Goal: Feedback & Contribution: Contribute content

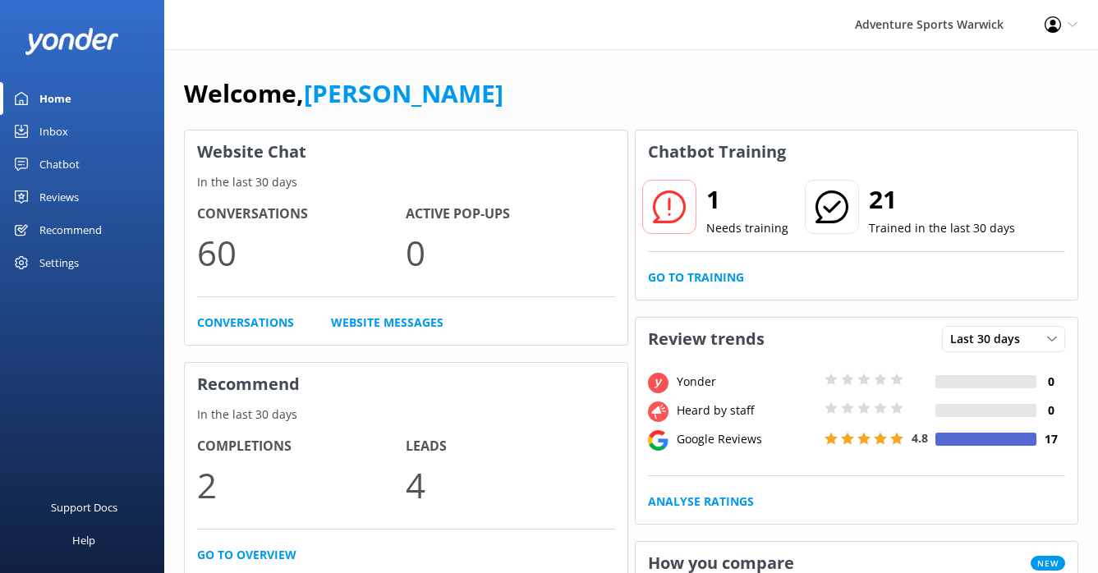
click at [65, 197] on div "Reviews" at bounding box center [58, 197] width 39 height 33
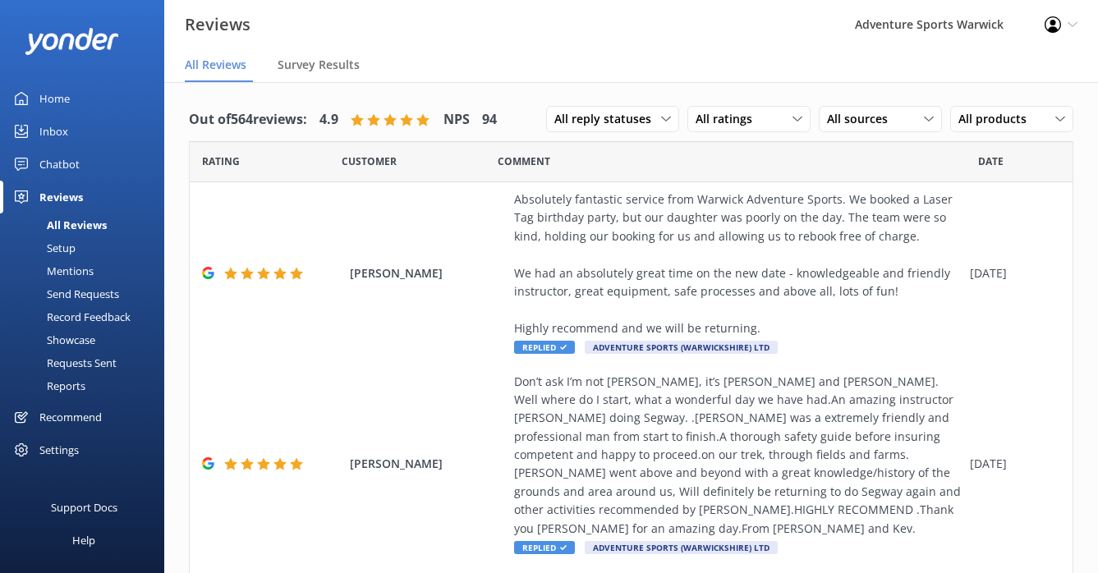
drag, startPoint x: 54, startPoint y: 101, endPoint x: 53, endPoint y: 110, distance: 9.2
click at [54, 101] on div "Home" at bounding box center [54, 98] width 30 height 33
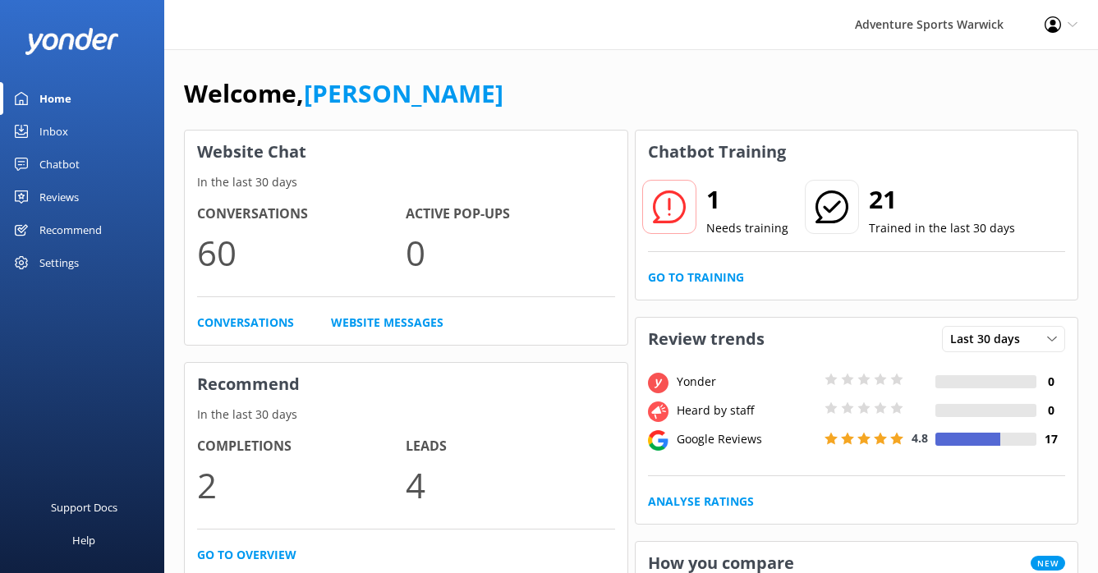
click at [55, 134] on div "Inbox" at bounding box center [53, 131] width 29 height 33
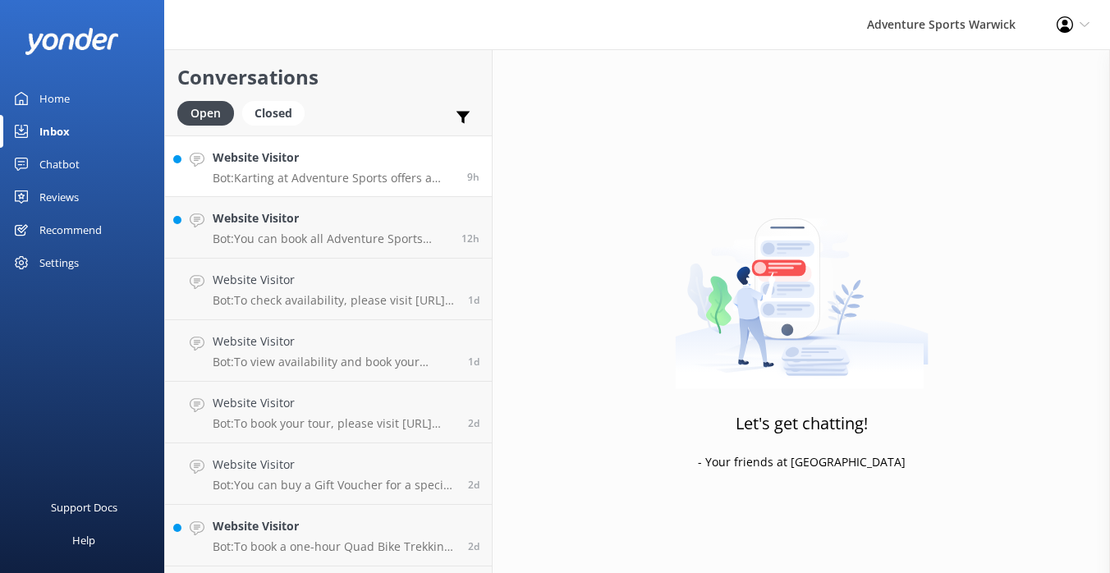
click at [392, 178] on p "Bot: Karting at Adventure Sports offers a high-speed racing experience on an ou…" at bounding box center [334, 178] width 242 height 15
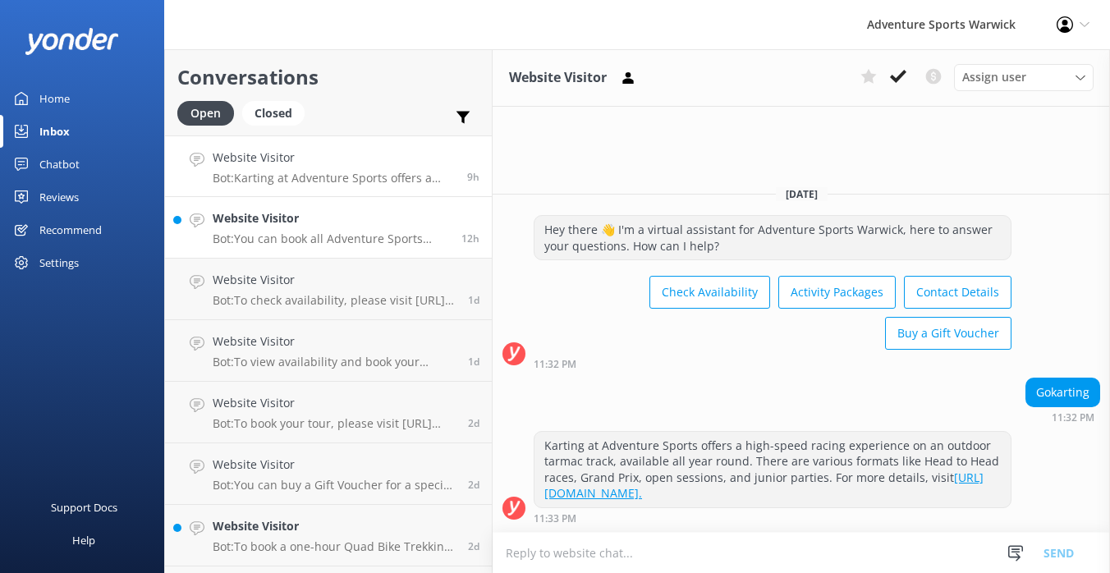
click at [332, 222] on h4 "Website Visitor" at bounding box center [331, 218] width 236 height 18
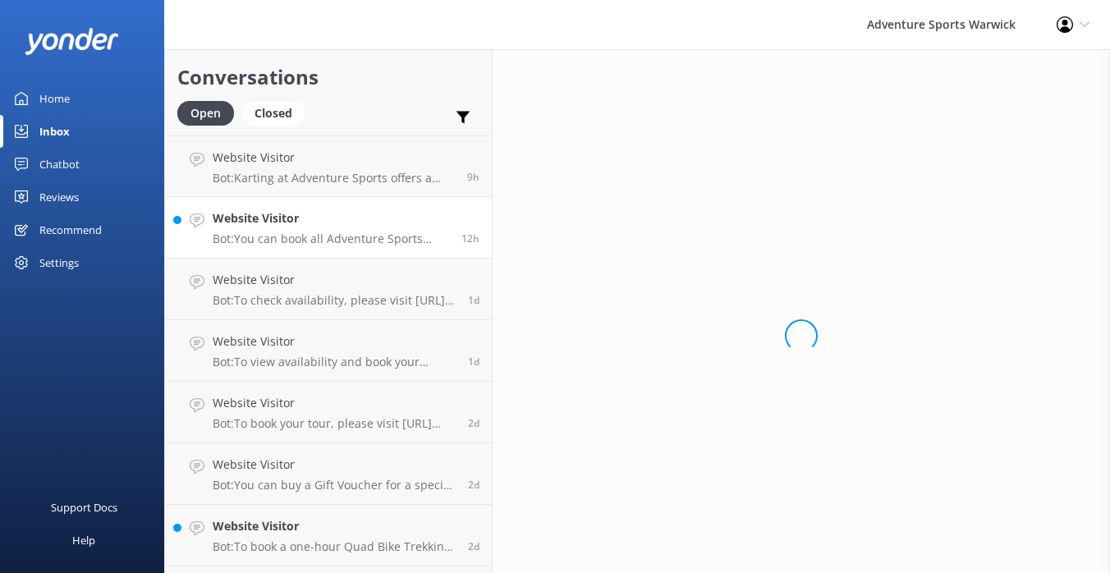
click at [293, 227] on h4 "Website Visitor" at bounding box center [331, 218] width 236 height 18
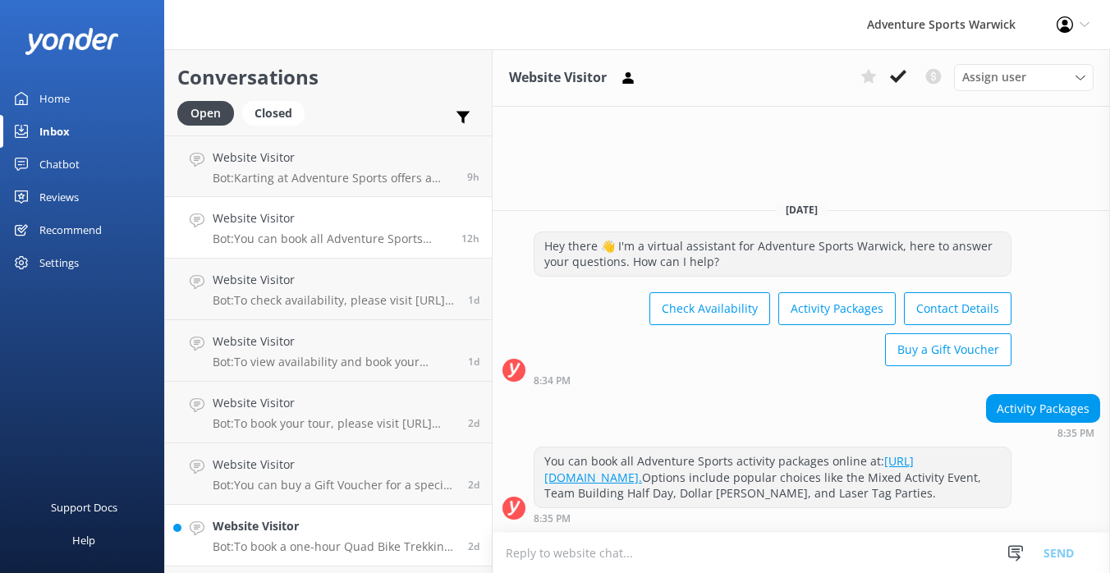
click at [269, 543] on p "Bot: To book a one-hour Quad Bike Trekking session, please visit https://fareha…" at bounding box center [334, 546] width 243 height 15
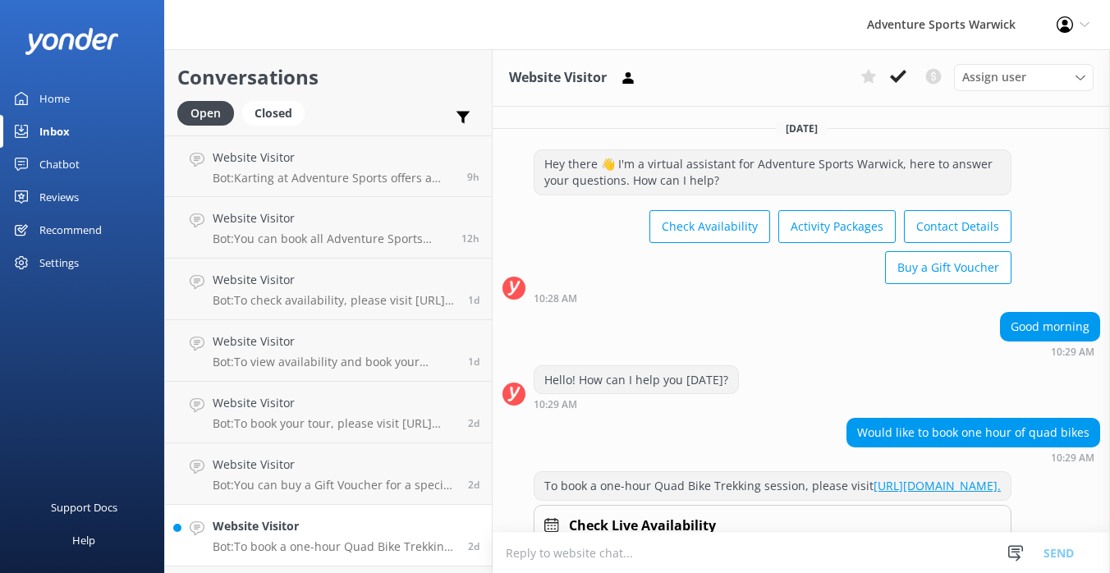
scroll to position [92, 0]
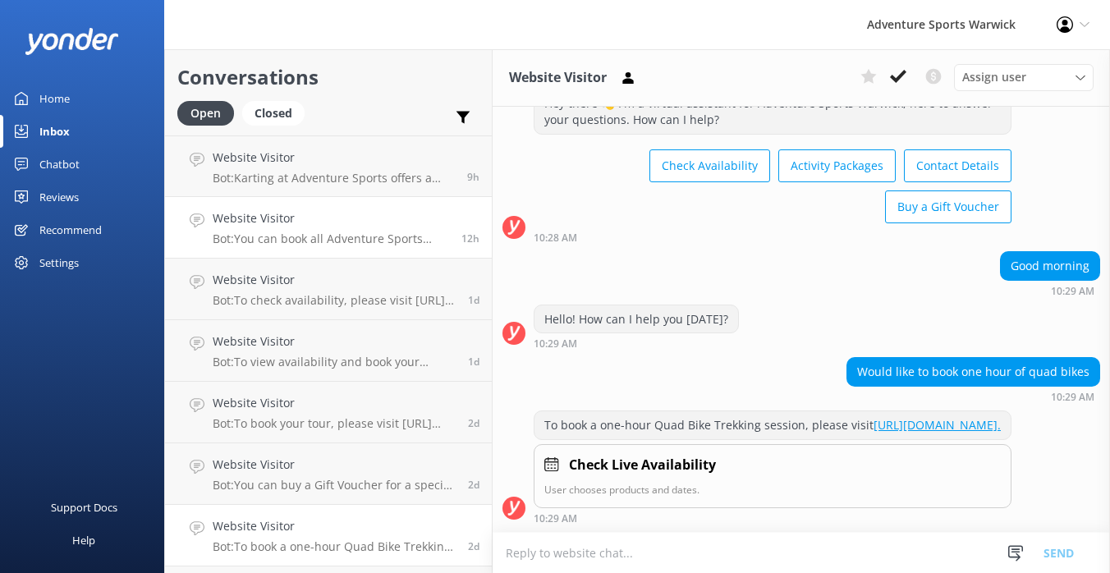
click at [296, 227] on h4 "Website Visitor" at bounding box center [331, 218] width 236 height 18
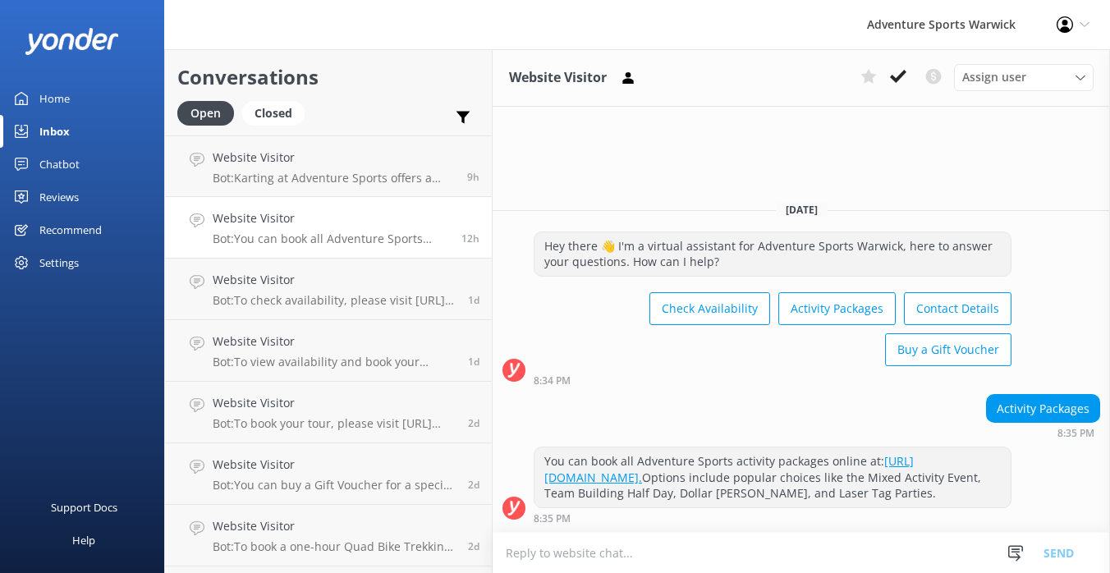
click at [44, 164] on div "Chatbot" at bounding box center [59, 164] width 40 height 33
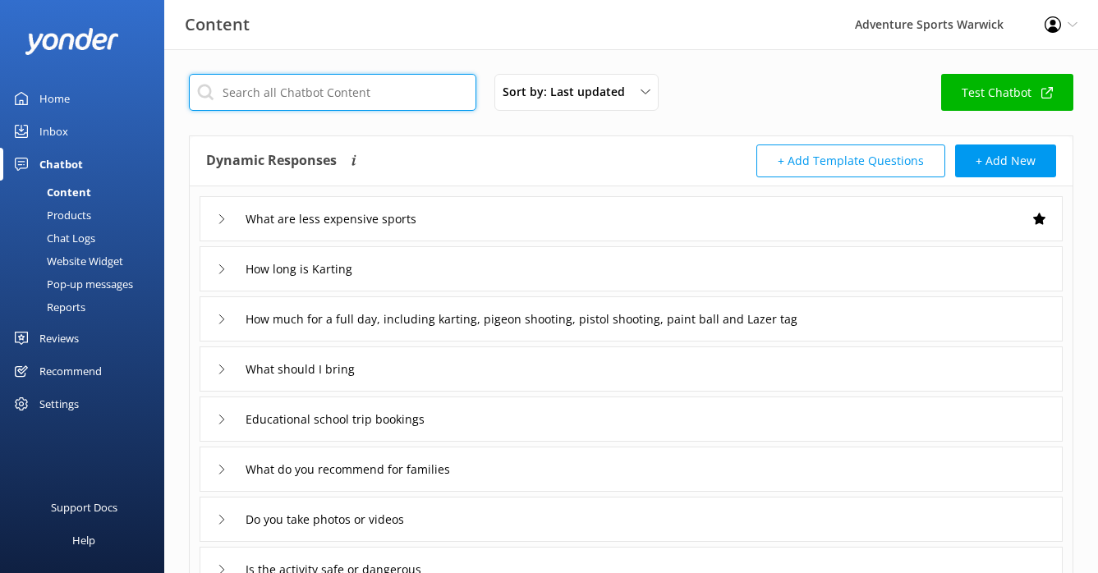
click at [369, 93] on input "text" at bounding box center [332, 92] width 287 height 37
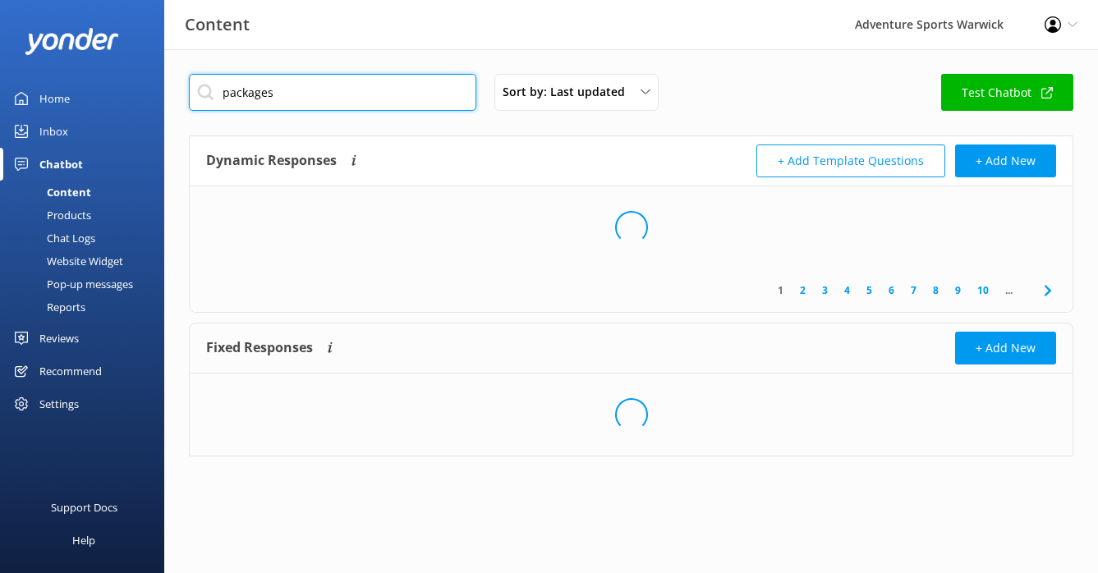
type input "packages"
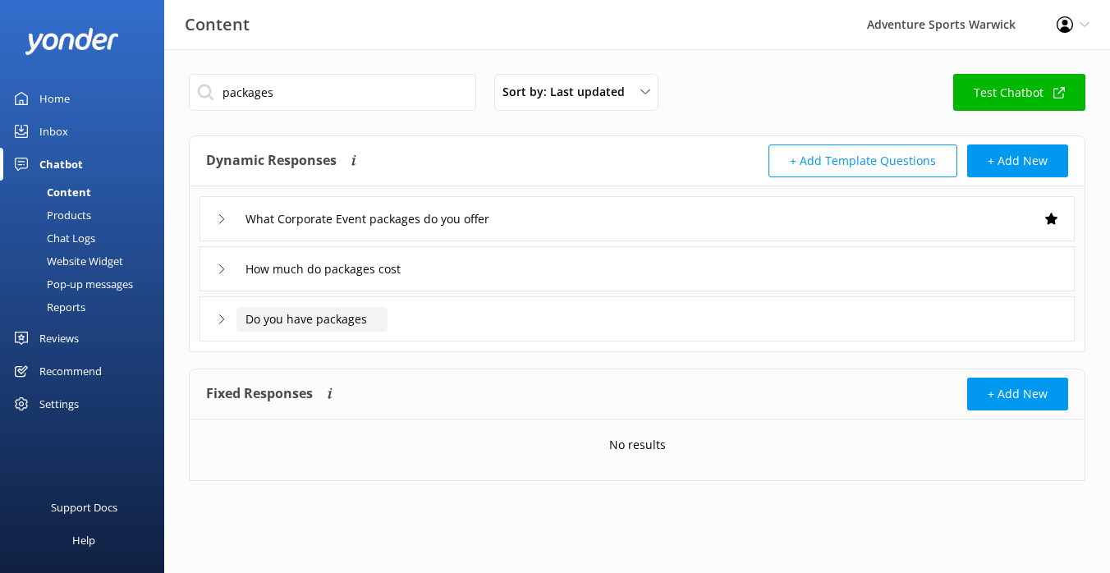
click at [306, 328] on input "Do you have packages" at bounding box center [311, 319] width 151 height 25
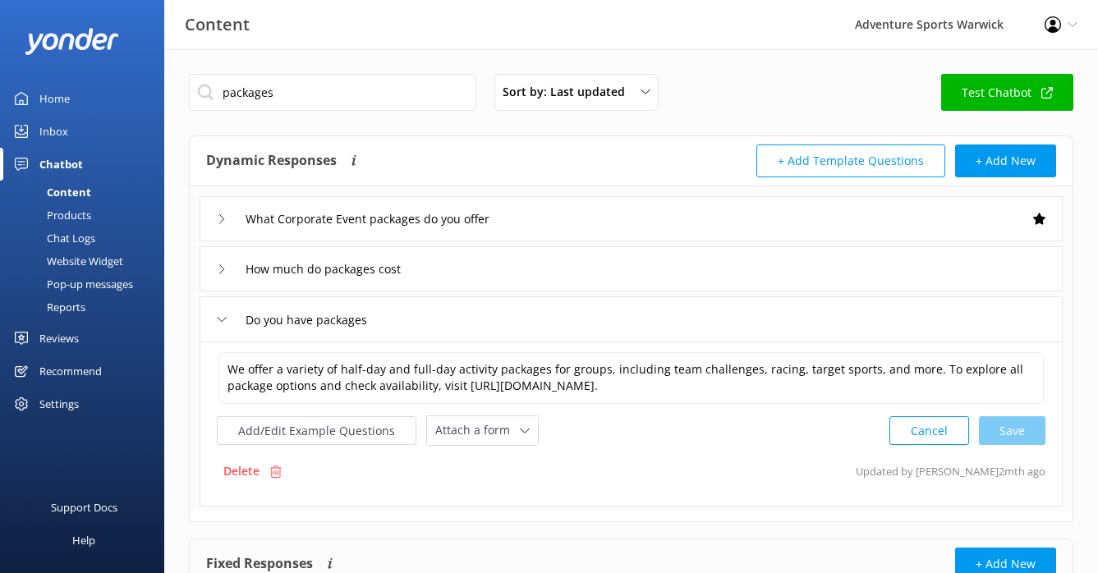
click at [224, 273] on div "How much do packages cost" at bounding box center [309, 268] width 184 height 27
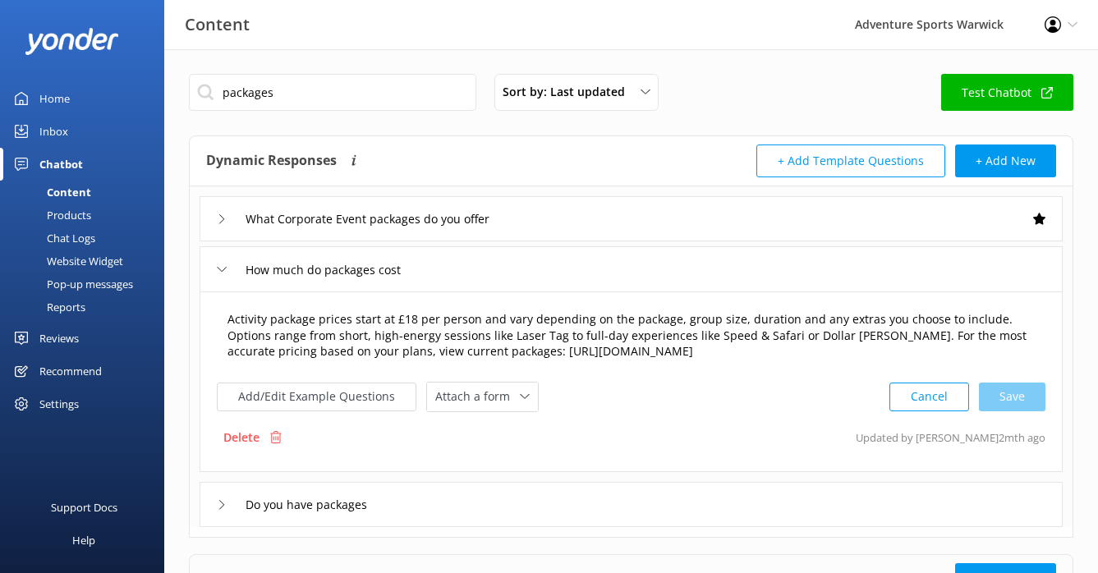
click at [502, 357] on textarea "Activity package prices start at £18 per person and vary depending on the packa…" at bounding box center [630, 336] width 825 height 68
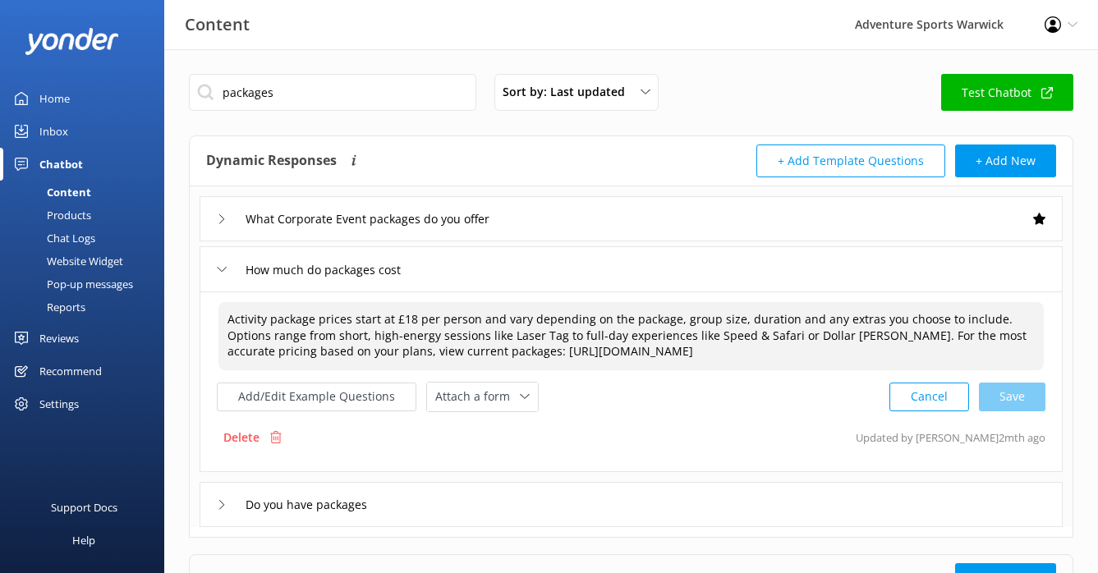
click at [518, 347] on textarea "Activity package prices start at £18 per person and vary depending on the packa…" at bounding box center [630, 336] width 825 height 68
click at [284, 322] on textarea "Activity package prices start at £18 per person and vary depending on the packa…" at bounding box center [630, 336] width 825 height 68
click at [304, 320] on textarea "Activity package prices start at £18 per person and vary depending on the packa…" at bounding box center [630, 336] width 825 height 68
drag, startPoint x: 232, startPoint y: 345, endPoint x: 446, endPoint y: 558, distance: 301.9
click at [296, 443] on div "Activity package prices start at £18 per person and vary depending on the packa…" at bounding box center [631, 381] width 863 height 181
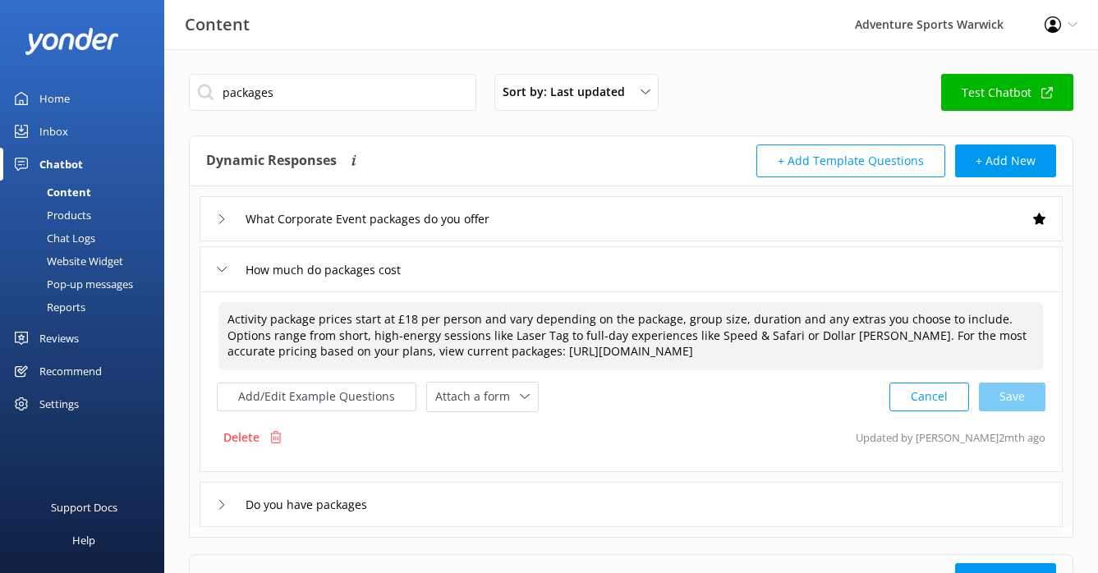
drag, startPoint x: 336, startPoint y: 334, endPoint x: 319, endPoint y: 349, distance: 22.7
click at [329, 334] on textarea "Activity package prices start at £18 per person and vary depending on the packa…" at bounding box center [630, 336] width 825 height 68
drag, startPoint x: 413, startPoint y: 352, endPoint x: 852, endPoint y: 352, distance: 439.3
click at [852, 352] on textarea "Activity package prices start at £18 per person and vary depending on the packa…" at bounding box center [630, 336] width 825 height 68
click at [855, 347] on textarea "Activity package prices start at £18 per person and vary depending on the packa…" at bounding box center [630, 336] width 825 height 68
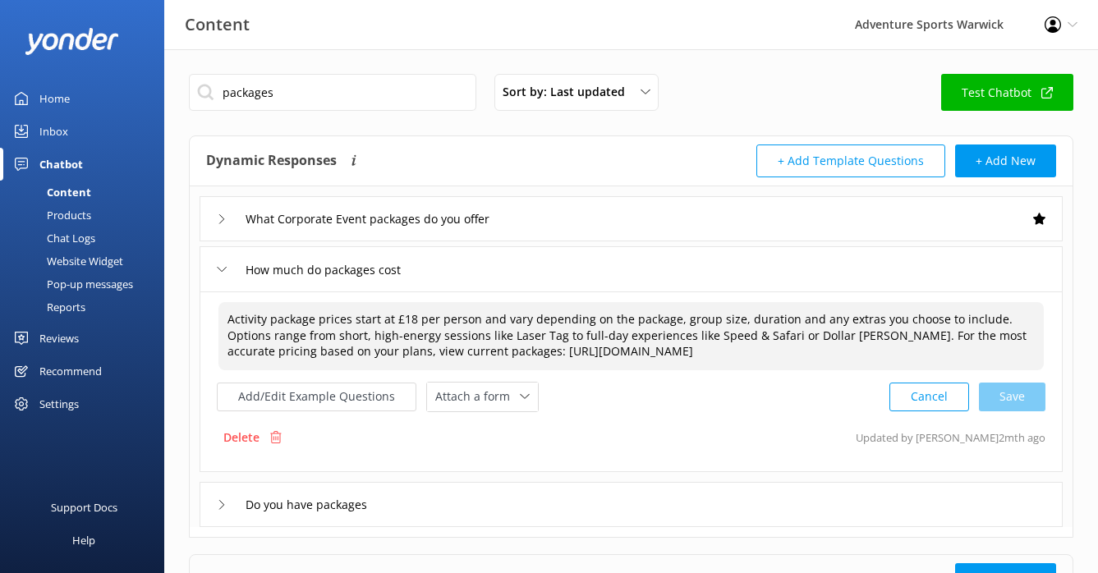
click at [227, 319] on textarea "Activity package prices start at £18 per person and vary depending on the packa…" at bounding box center [630, 336] width 825 height 68
paste textarea "You can book individual activities or mix and match several to create your own …"
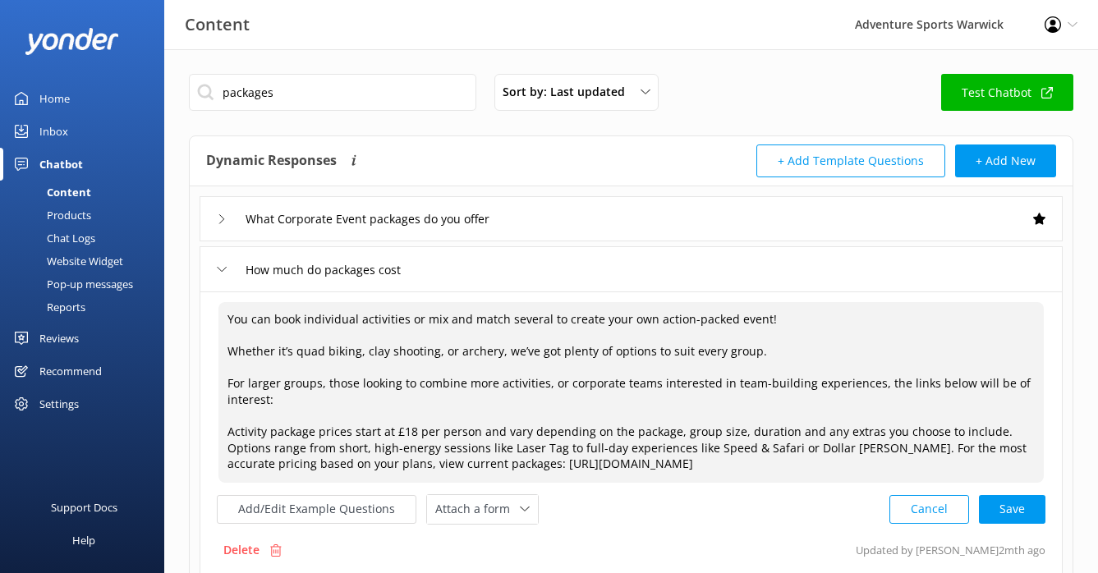
click at [252, 415] on textarea "You can book individual activities or mix and match several to create your own …" at bounding box center [630, 392] width 825 height 181
click at [815, 323] on textarea "You can book individual activities or mix and match several to create your own …" at bounding box center [630, 392] width 825 height 181
click at [302, 418] on textarea "You can book individual activities or mix and match several to create your own …" at bounding box center [630, 392] width 825 height 181
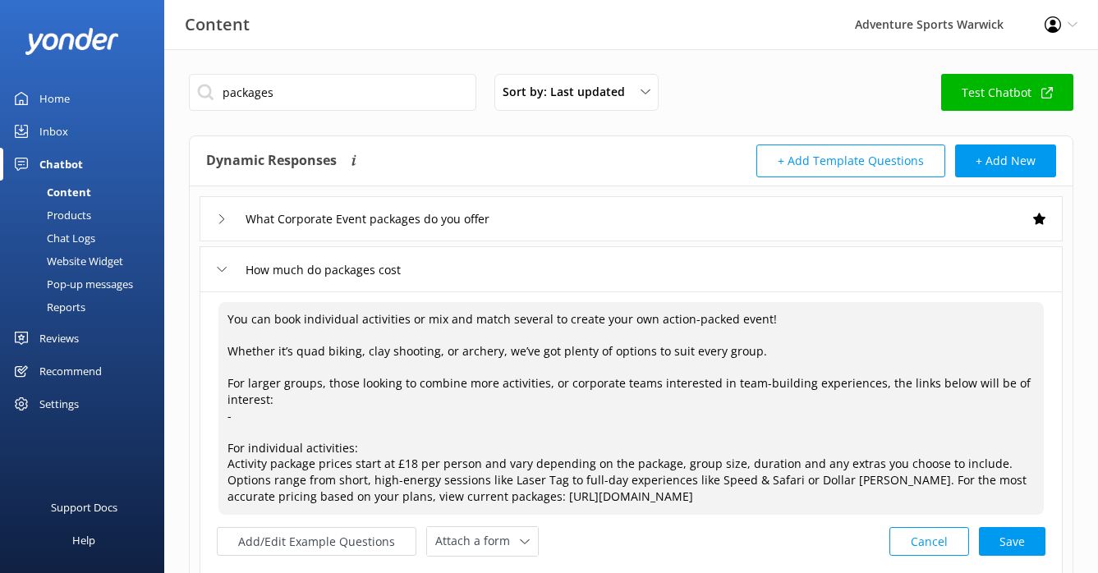
paste textarea "https://fareharbor.com/embeds/book/adventuresports/items/?flow=637875"
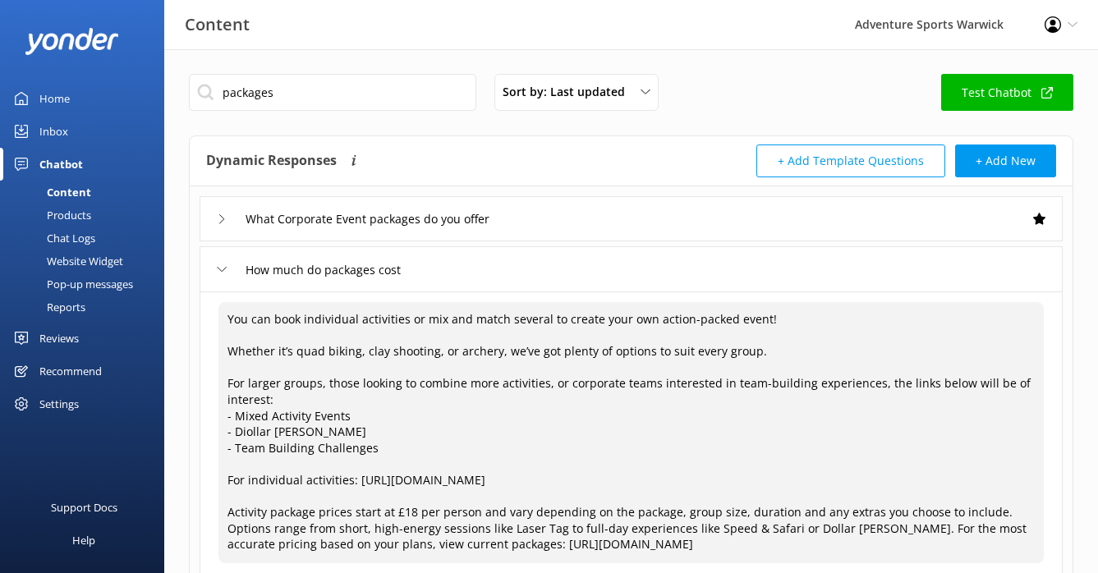
click at [394, 419] on textarea "You can book individual activities or mix and match several to create your own …" at bounding box center [630, 432] width 825 height 261
click at [245, 432] on textarea "You can book individual activities or mix and match several to create your own …" at bounding box center [630, 432] width 825 height 261
click at [369, 431] on textarea "You can book individual activities or mix and match several to create your own …" at bounding box center [630, 432] width 825 height 261
paste textarea "https://www.adventuresport.co.uk/activities/packages/dollar-hunt-full-day"
click at [360, 419] on textarea "You can book individual activities or mix and match several to create your own …" at bounding box center [630, 432] width 825 height 261
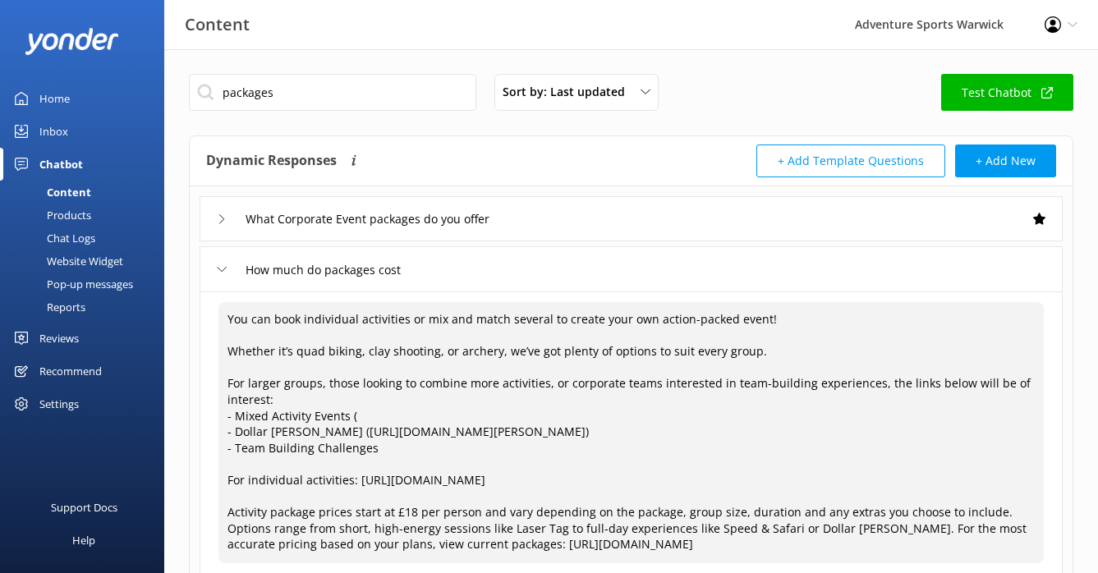
paste textarea "https://www.adventuresport.co.uk/activities/packages/twin-activity"
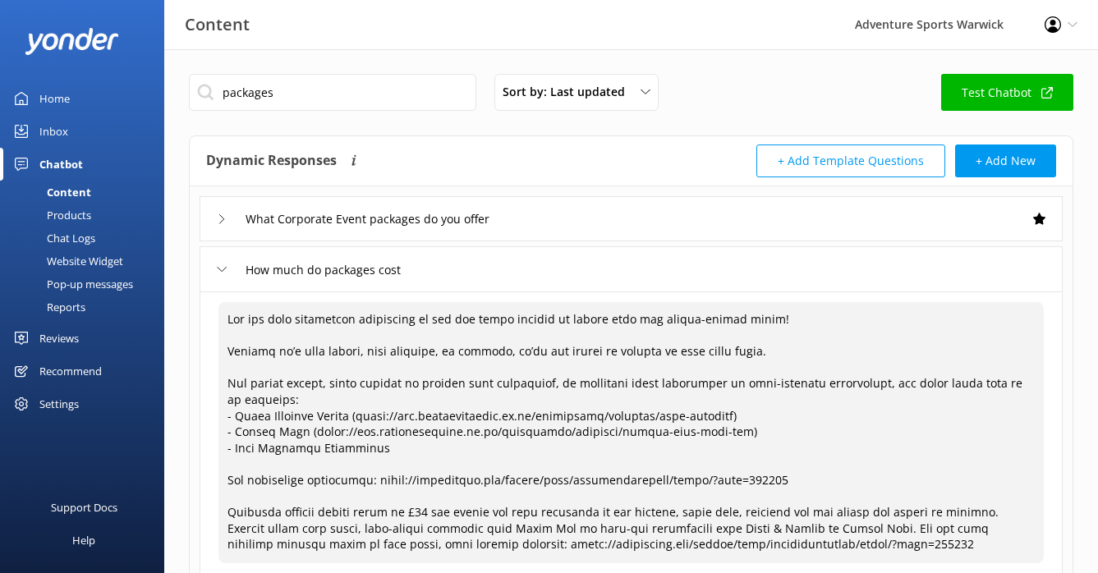
click at [405, 448] on textarea at bounding box center [630, 432] width 825 height 261
paste textarea "https://www.adventuresport.co.uk/team-building/"
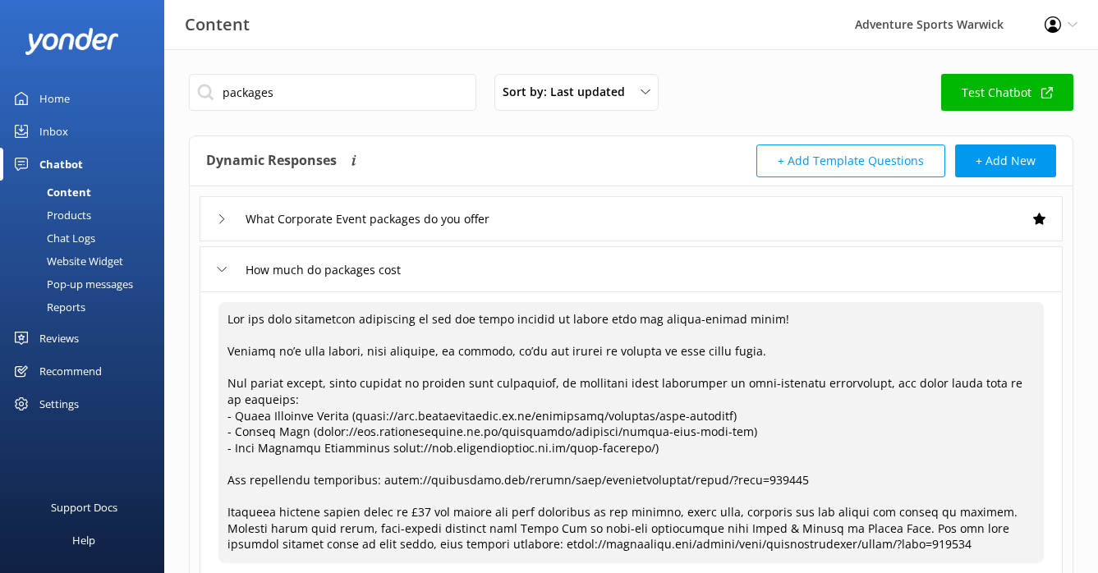
click at [374, 448] on textarea at bounding box center [630, 432] width 825 height 261
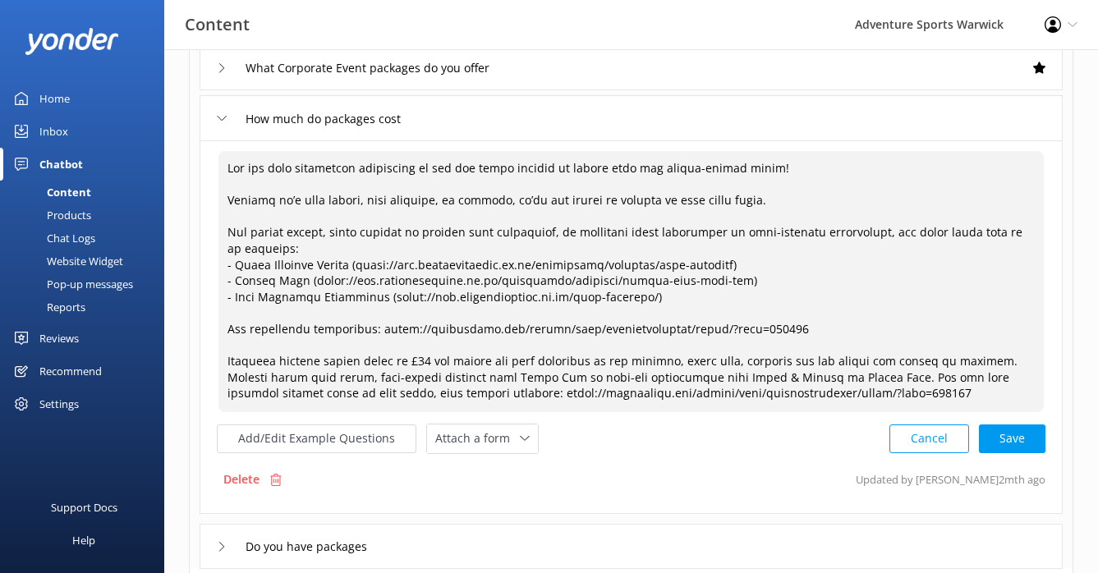
scroll to position [153, 0]
click at [435, 374] on textarea at bounding box center [630, 279] width 825 height 261
drag, startPoint x: 831, startPoint y: 390, endPoint x: 205, endPoint y: 358, distance: 626.5
click at [205, 358] on div "Add/Edit Example Questions Attach a form Leave contact details Check availabili…" at bounding box center [631, 326] width 863 height 374
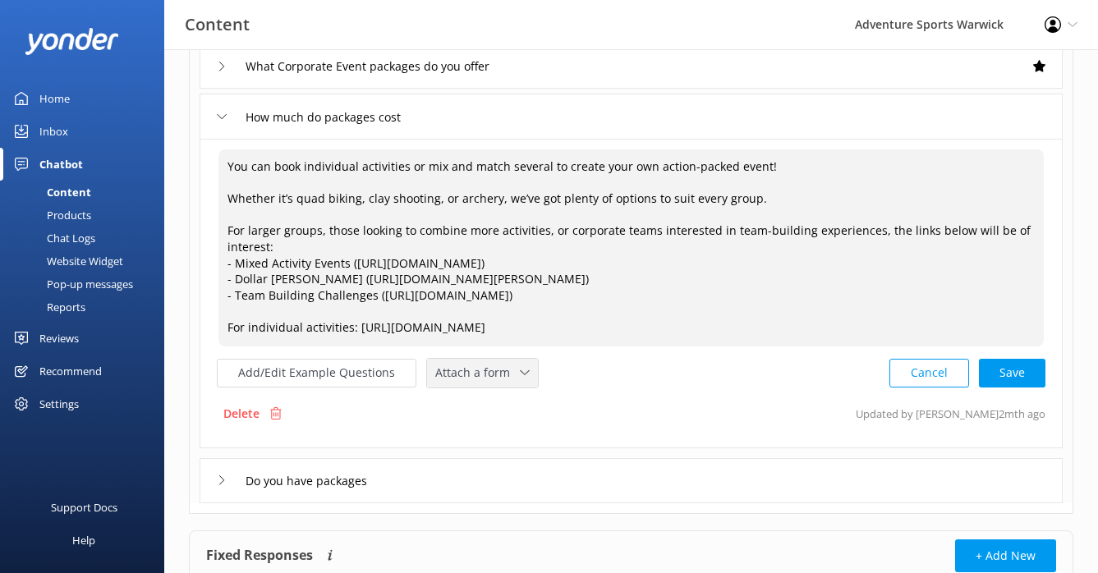
scroll to position [0, 0]
click at [1006, 374] on div "Cancel Save" at bounding box center [967, 373] width 156 height 30
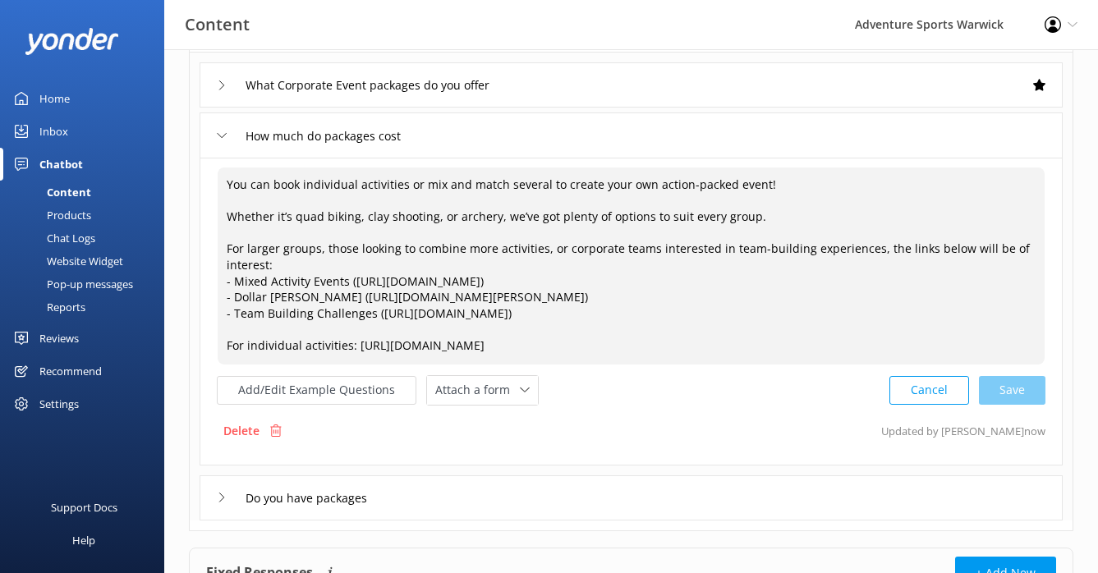
scroll to position [133, 0]
type textarea "You can book individual activities or mix and match several to create your own …"
click at [291, 96] on input "What Corporate Event packages do you offer" at bounding box center [384, 86] width 296 height 25
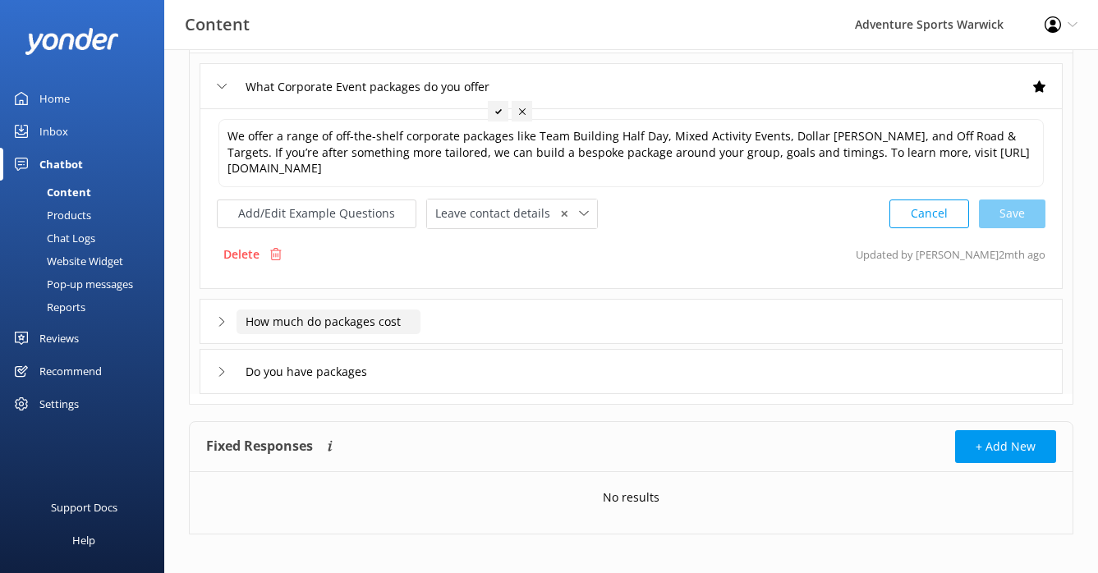
click at [333, 319] on input "How much do packages cost" at bounding box center [328, 322] width 184 height 25
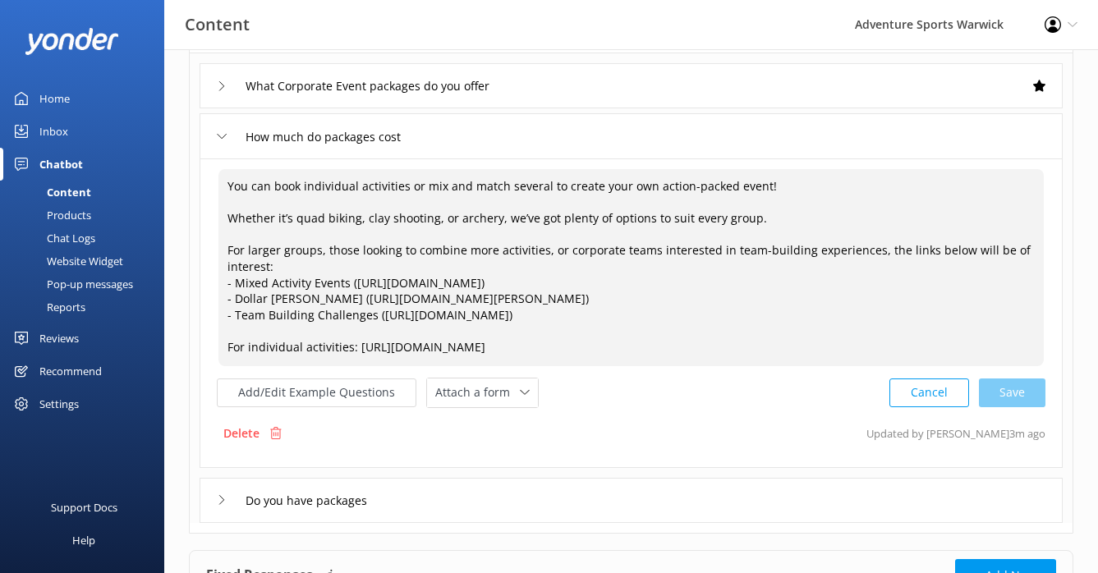
drag, startPoint x: 227, startPoint y: 217, endPoint x: 863, endPoint y: 331, distance: 646.5
click at [863, 331] on textarea "You can book individual activities or mix and match several to create your own …" at bounding box center [630, 267] width 825 height 197
click at [815, 354] on textarea "You can book individual activities or mix and match several to create your own …" at bounding box center [630, 267] width 825 height 197
drag, startPoint x: 787, startPoint y: 351, endPoint x: 127, endPoint y: 154, distance: 688.7
click at [127, 154] on div "Content Adventure Sports Warwick Profile Settings Logout Home Inbox Chatbot Con…" at bounding box center [549, 314] width 1098 height 796
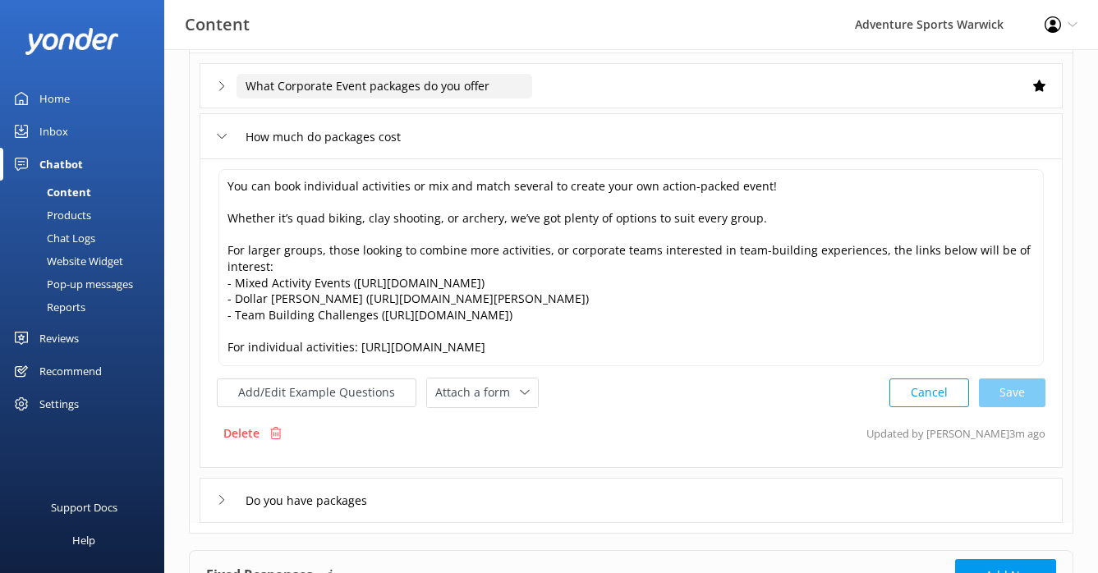
click at [285, 96] on input "What Corporate Event packages do you offer" at bounding box center [384, 86] width 296 height 25
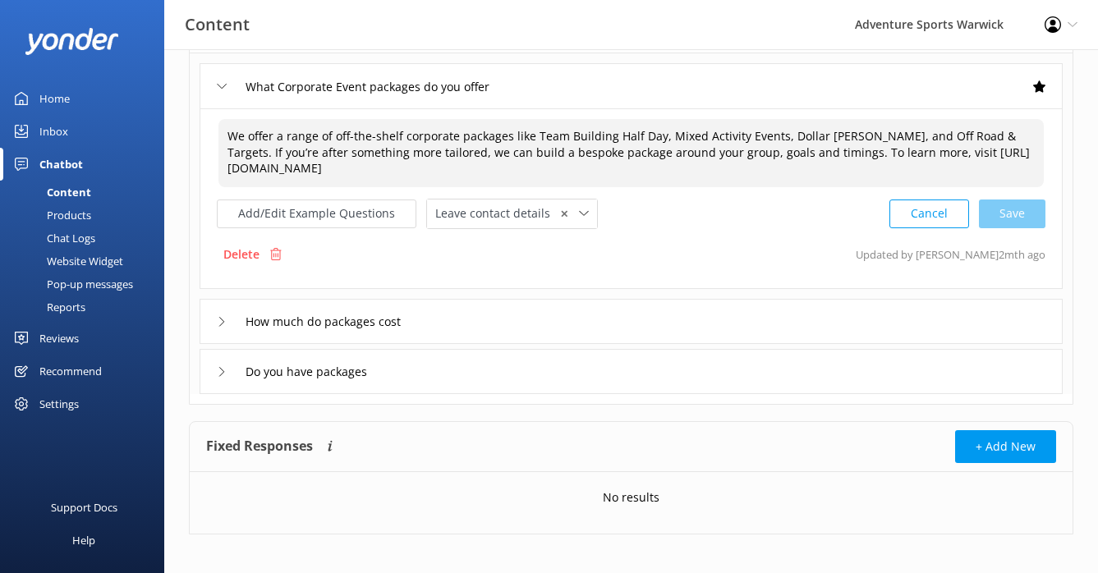
drag, startPoint x: 523, startPoint y: 169, endPoint x: 199, endPoint y: 134, distance: 326.2
click at [199, 134] on div "What Corporate Event packages do you offer We offer a range of off-the-shelf co…" at bounding box center [631, 223] width 883 height 341
paste textarea "You can book individual activities or mix and match several to create your own …"
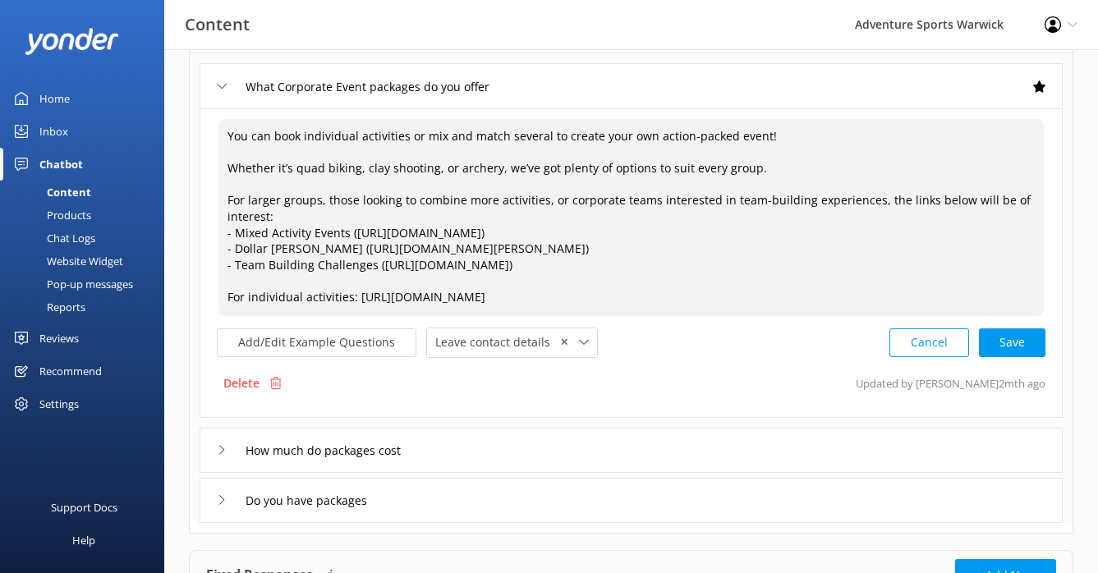
click at [1030, 348] on div "Cancel Save" at bounding box center [967, 343] width 156 height 30
type textarea "You can book individual activities or mix and match several to create your own …"
click at [224, 450] on icon at bounding box center [222, 448] width 10 height 10
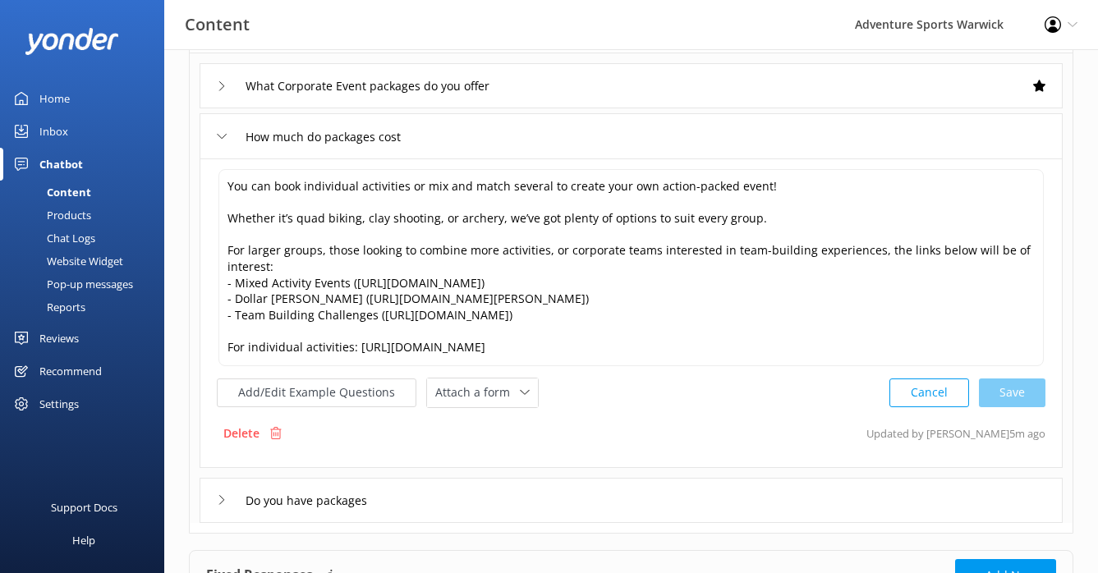
click at [225, 136] on icon at bounding box center [222, 136] width 10 height 10
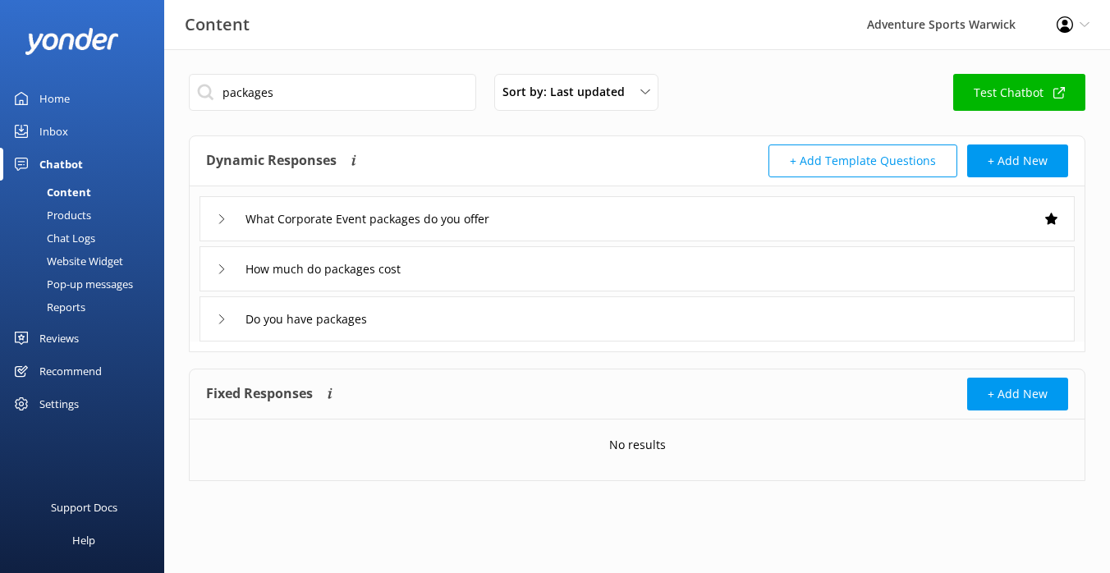
click at [223, 218] on use at bounding box center [221, 218] width 5 height 9
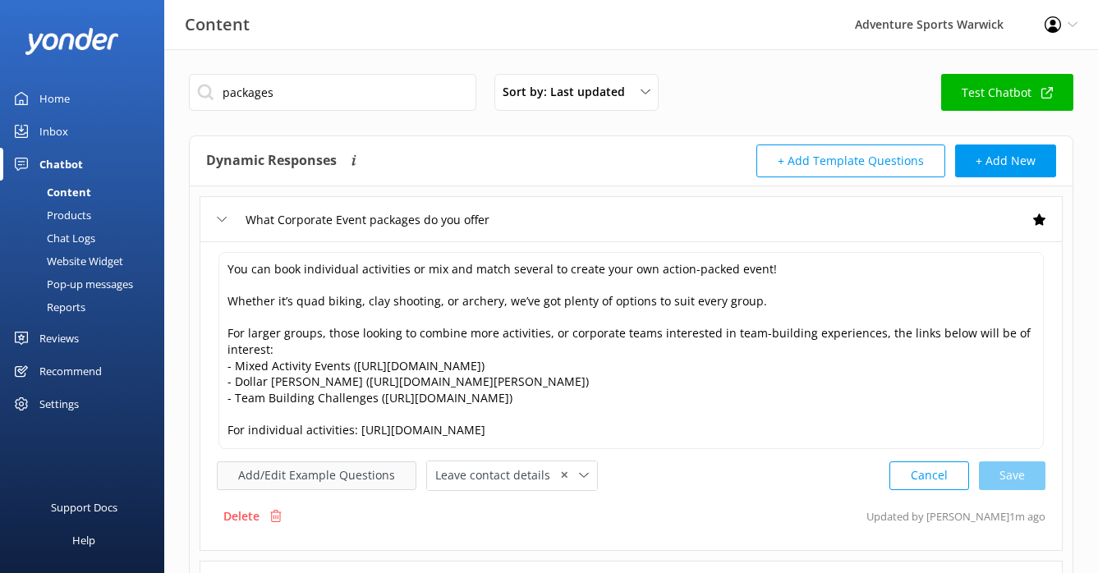
click at [346, 484] on button "Add/Edit Example Questions" at bounding box center [317, 475] width 200 height 29
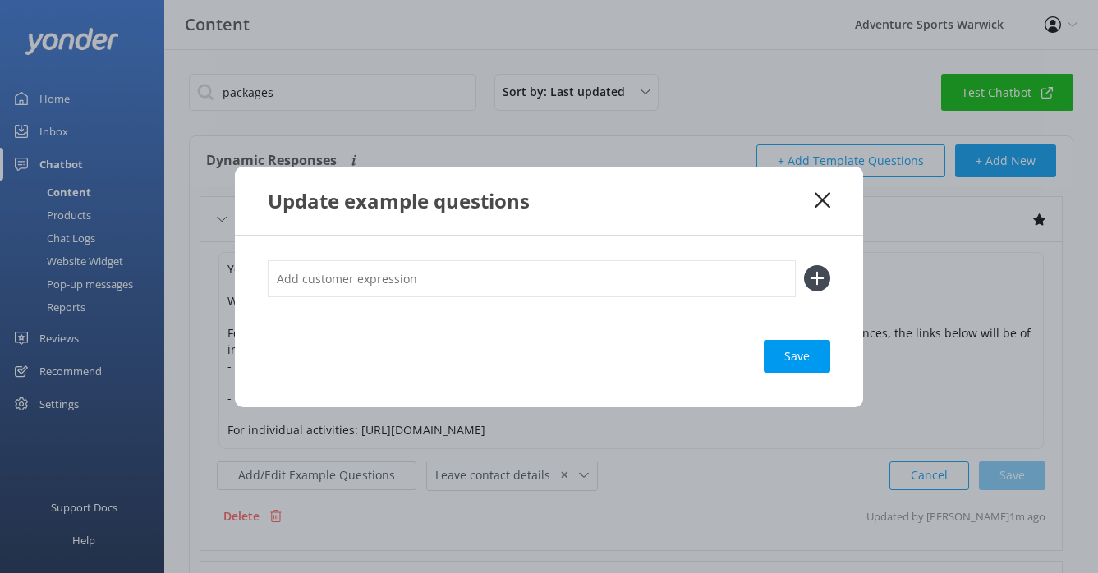
click at [365, 280] on input "text" at bounding box center [532, 278] width 528 height 37
type input "Group options"
click at [792, 355] on div "Save" at bounding box center [797, 356] width 67 height 33
click at [828, 283] on icon at bounding box center [817, 278] width 26 height 26
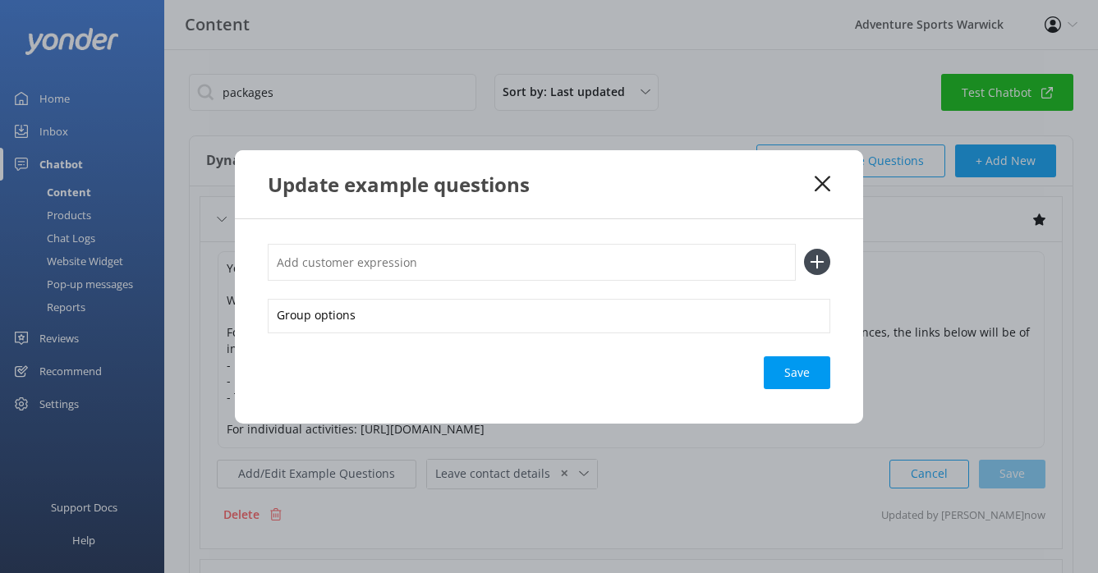
click at [409, 264] on input "text" at bounding box center [532, 262] width 528 height 37
type input "what options are suitable for larger groups"
click at [819, 269] on icon at bounding box center [817, 262] width 26 height 26
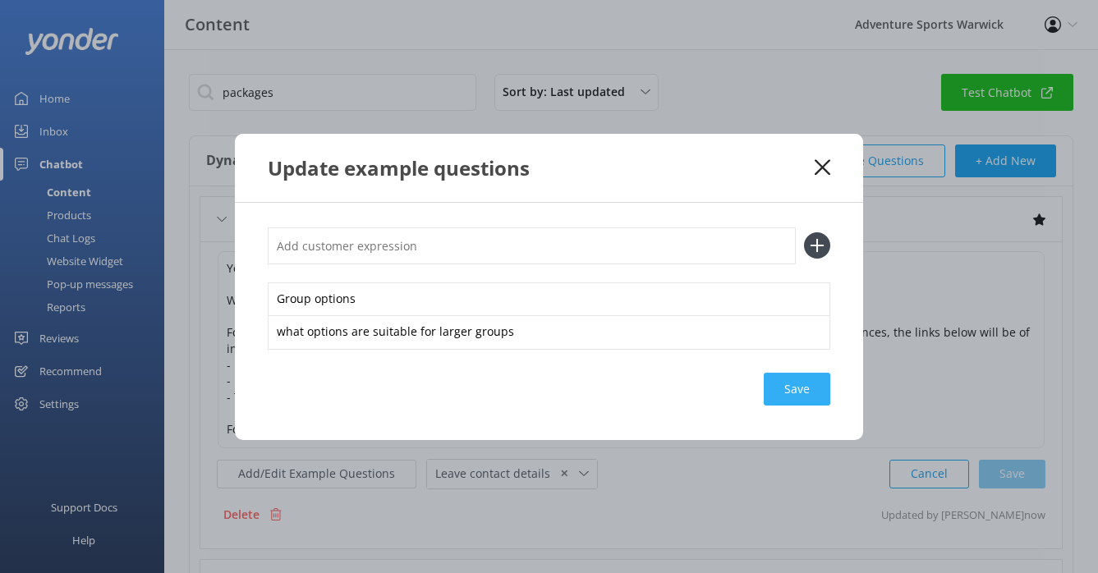
click at [814, 383] on div "Save" at bounding box center [797, 389] width 67 height 33
click at [805, 383] on div "Save" at bounding box center [797, 389] width 67 height 33
click at [820, 166] on use at bounding box center [823, 167] width 16 height 16
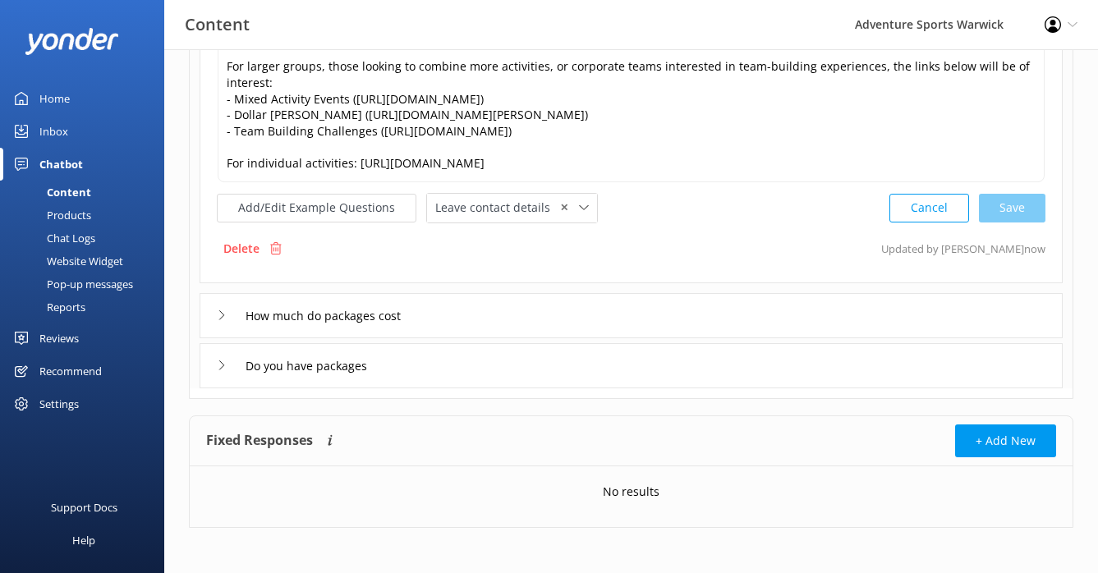
scroll to position [270, 0]
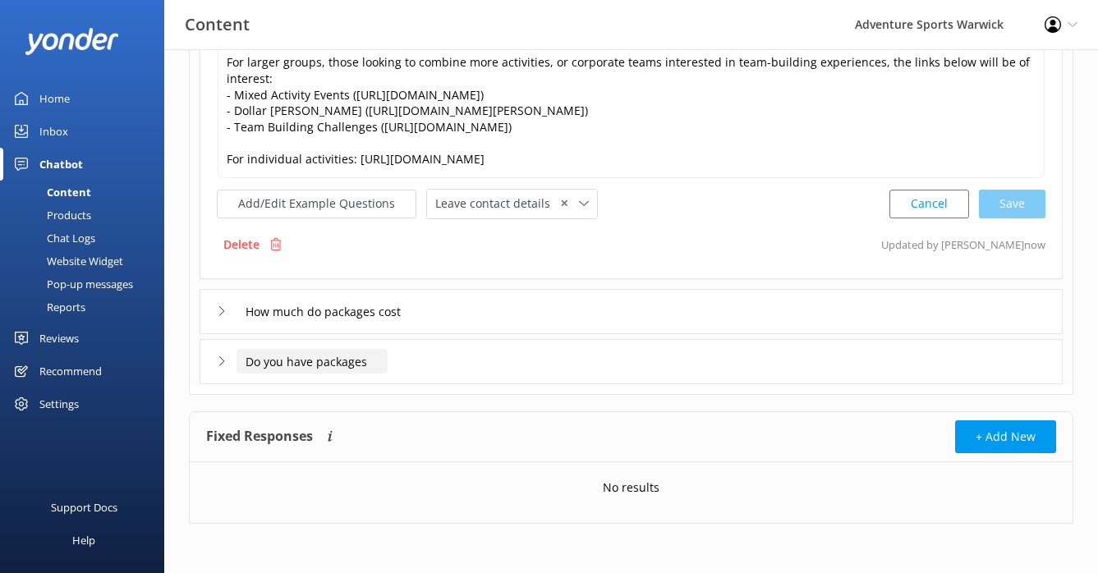
click at [274, 367] on input "Do you have packages" at bounding box center [311, 361] width 151 height 25
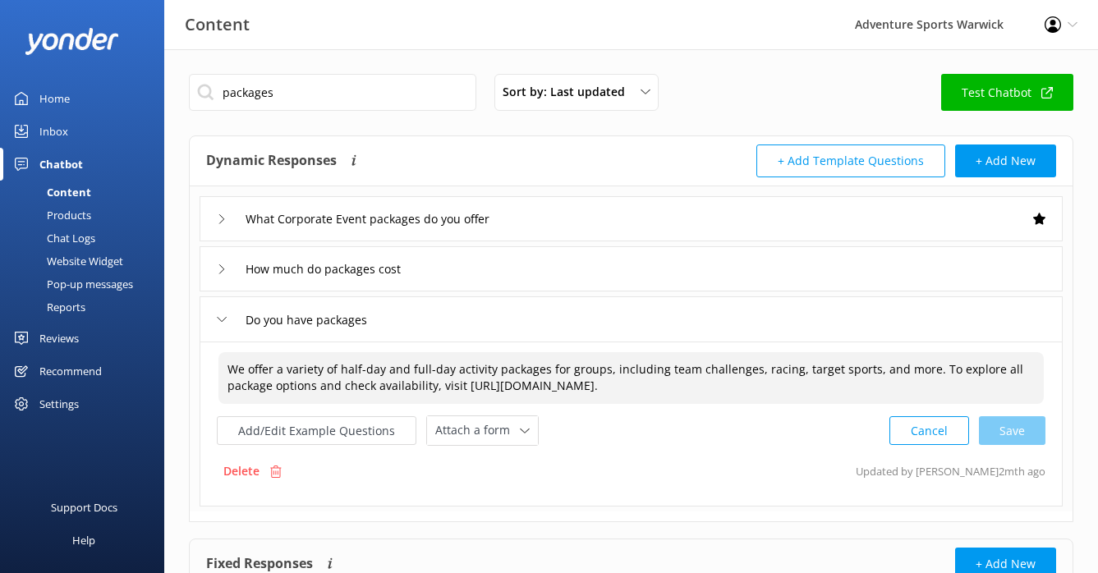
drag, startPoint x: 777, startPoint y: 390, endPoint x: 182, endPoint y: 365, distance: 595.0
click at [182, 365] on div "packages Sort by: Last updated Title (A-Z) Last updated Test Chatbot Dynamic Re…" at bounding box center [631, 374] width 934 height 651
paste textarea "You can book individual activities or mix and match several to create your own …"
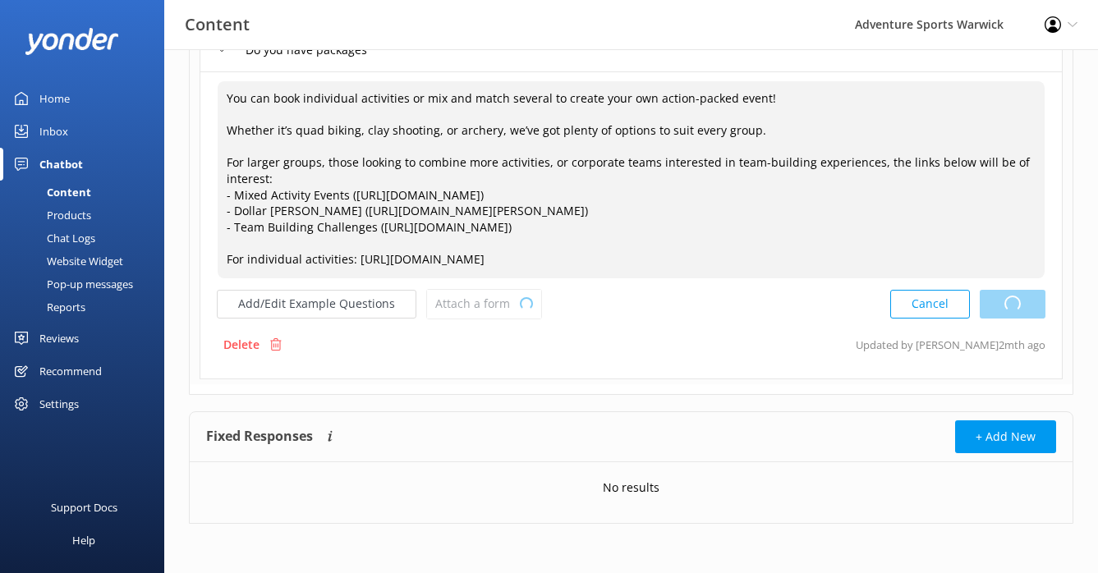
scroll to position [270, 0]
click at [1007, 305] on div "Cancel Loading.." at bounding box center [967, 304] width 155 height 30
type textarea "You can book individual activities or mix and match several to create your own …"
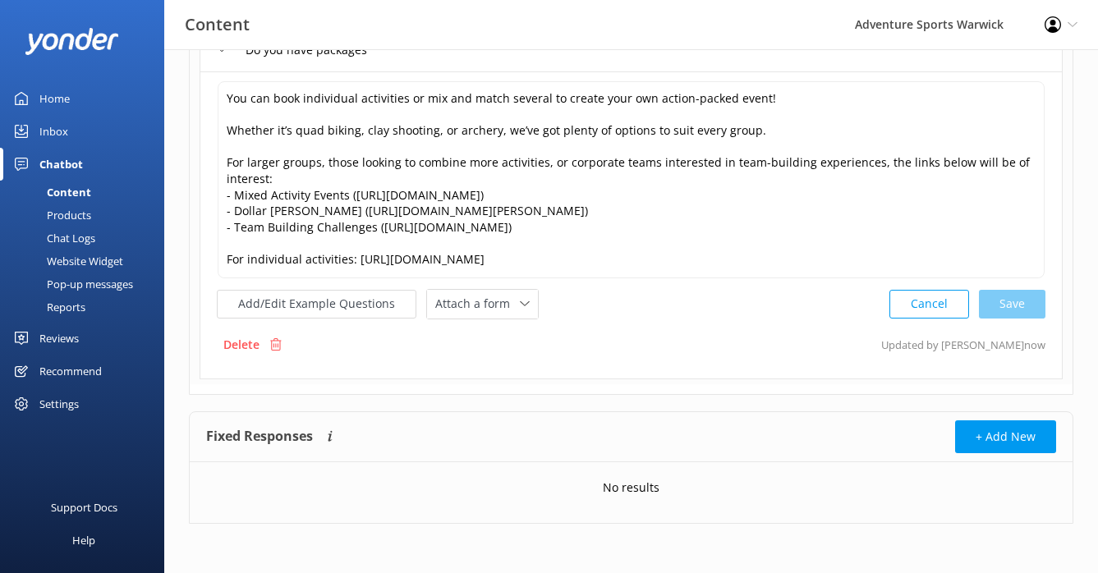
click at [54, 97] on div "Home" at bounding box center [54, 98] width 30 height 33
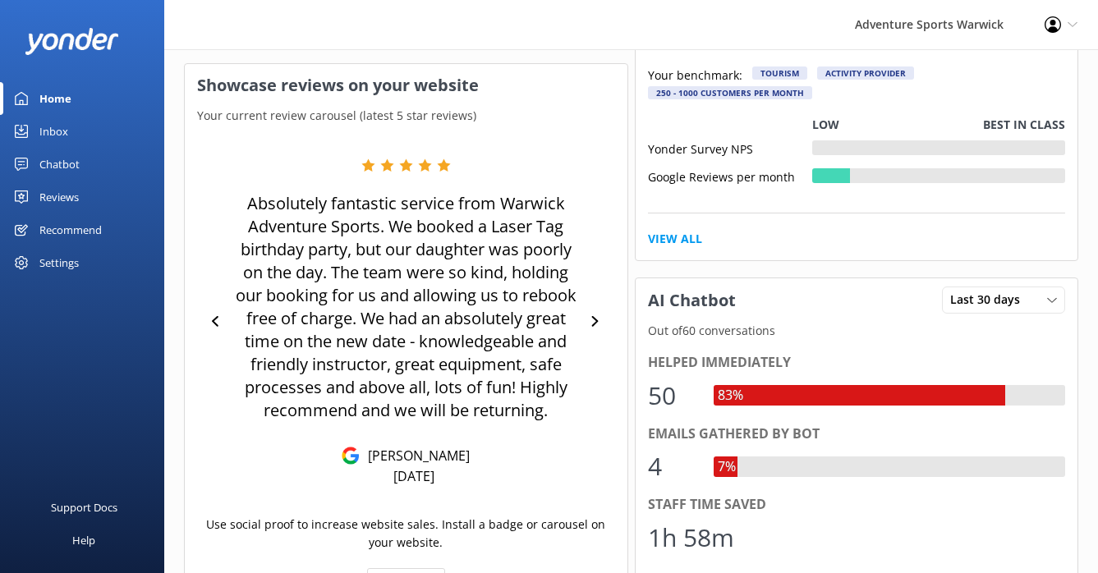
scroll to position [416, 0]
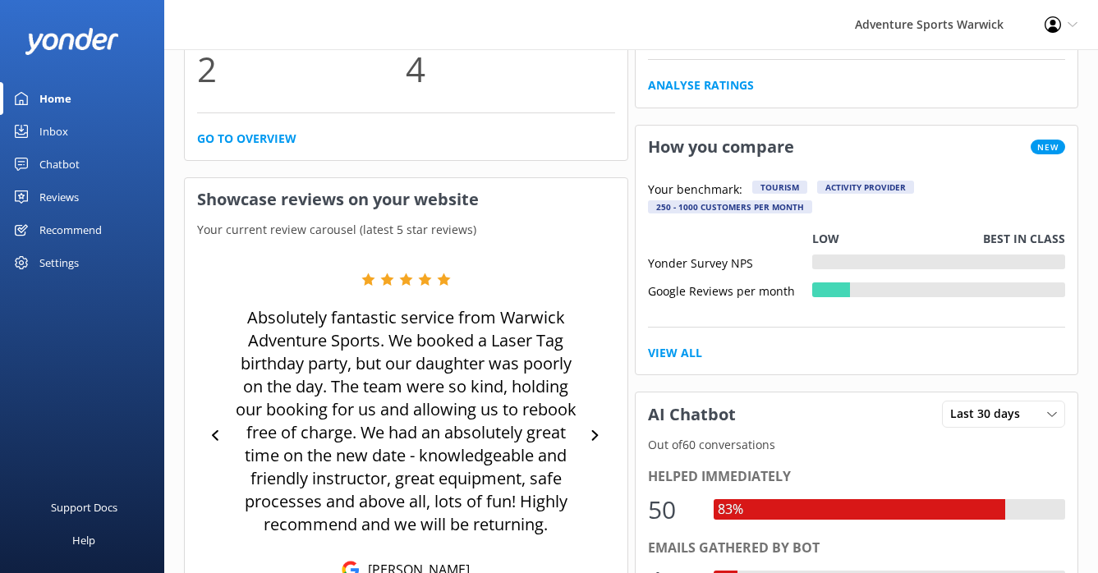
click at [64, 267] on div "Settings" at bounding box center [58, 262] width 39 height 33
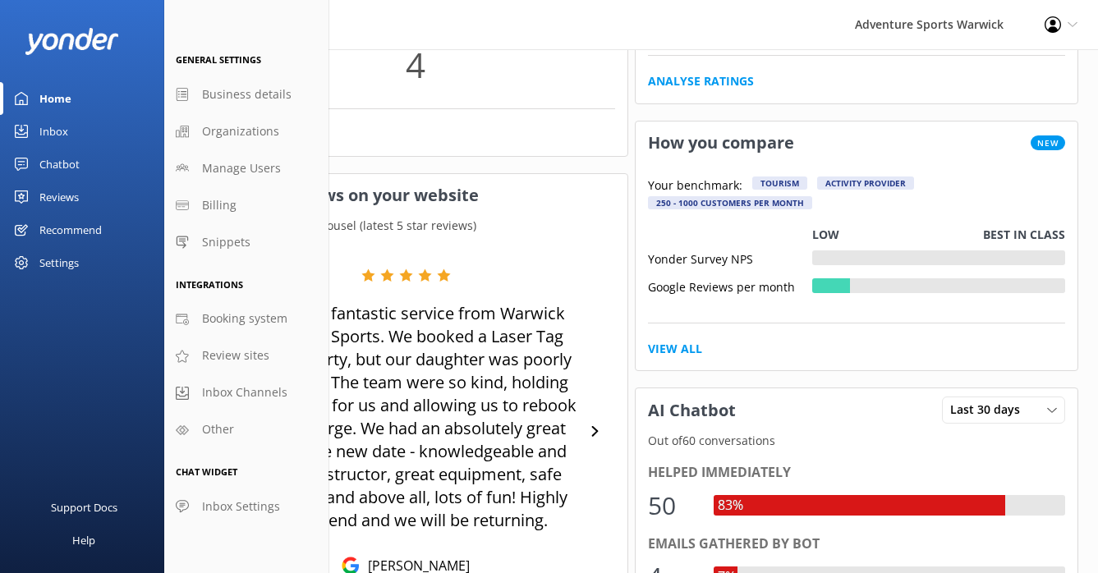
scroll to position [441, 0]
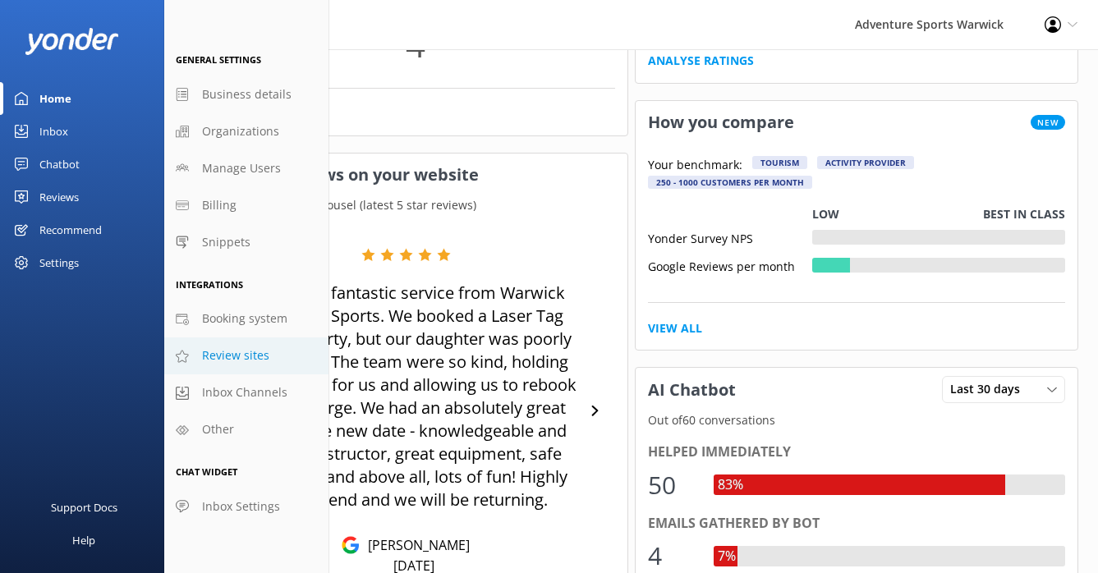
click at [231, 358] on span "Review sites" at bounding box center [235, 356] width 67 height 18
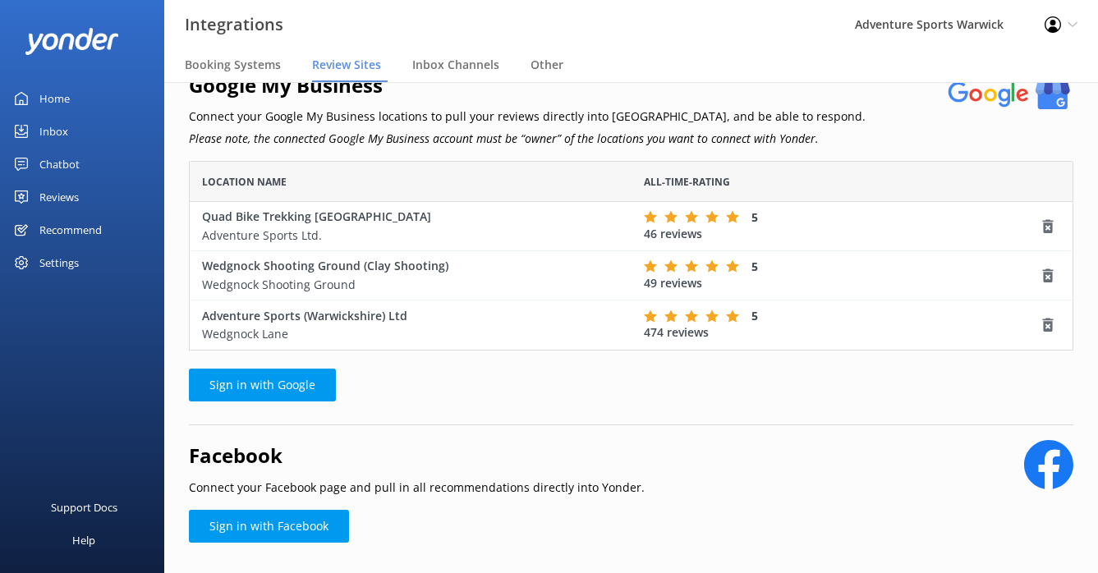
scroll to position [77, 0]
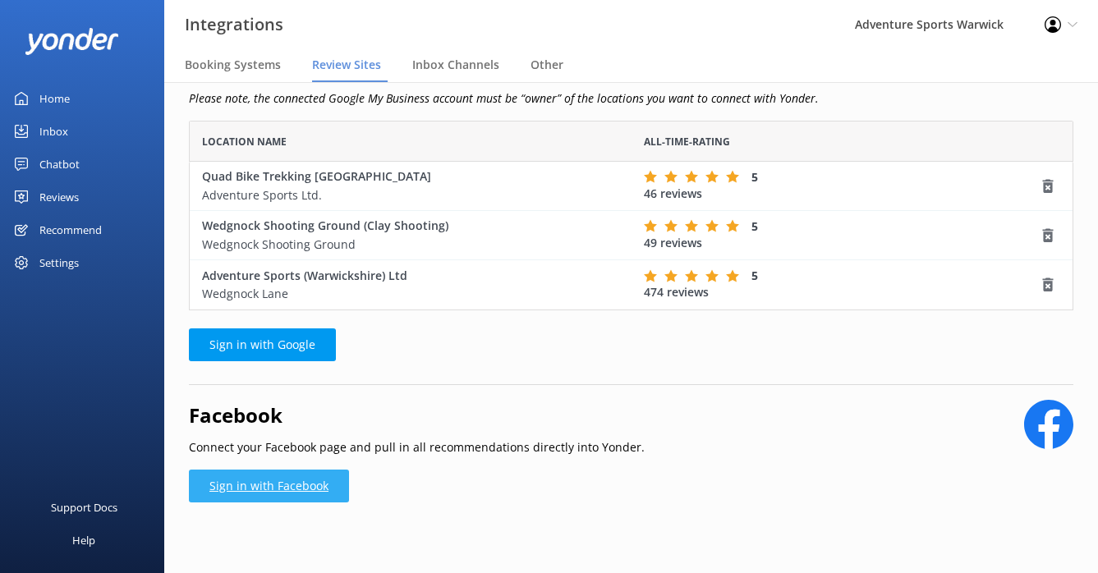
click at [262, 493] on link "Sign in with Facebook" at bounding box center [269, 486] width 160 height 33
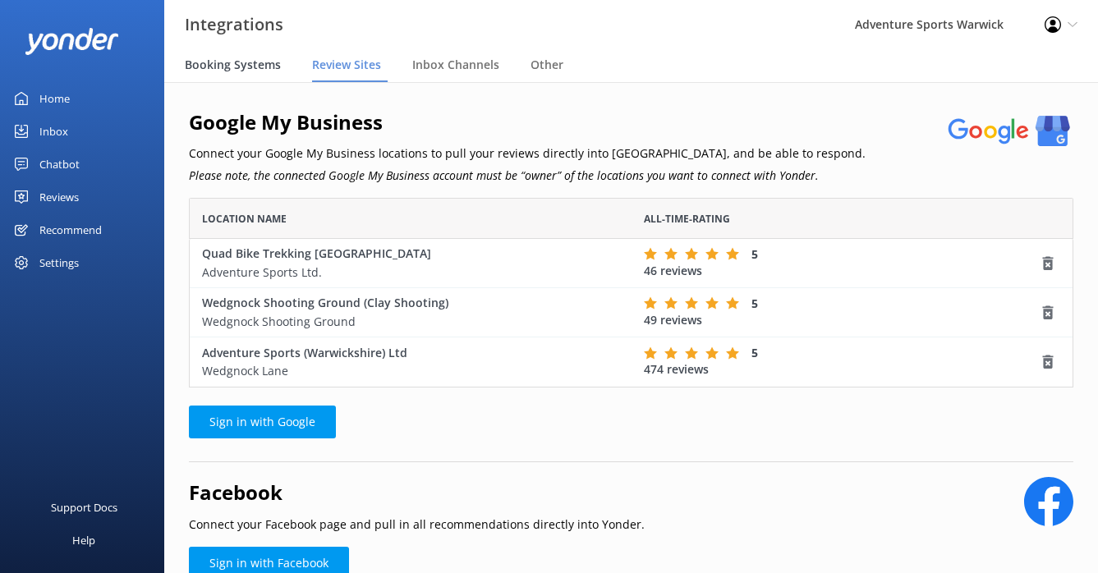
click at [243, 63] on span "Booking Systems" at bounding box center [233, 65] width 96 height 16
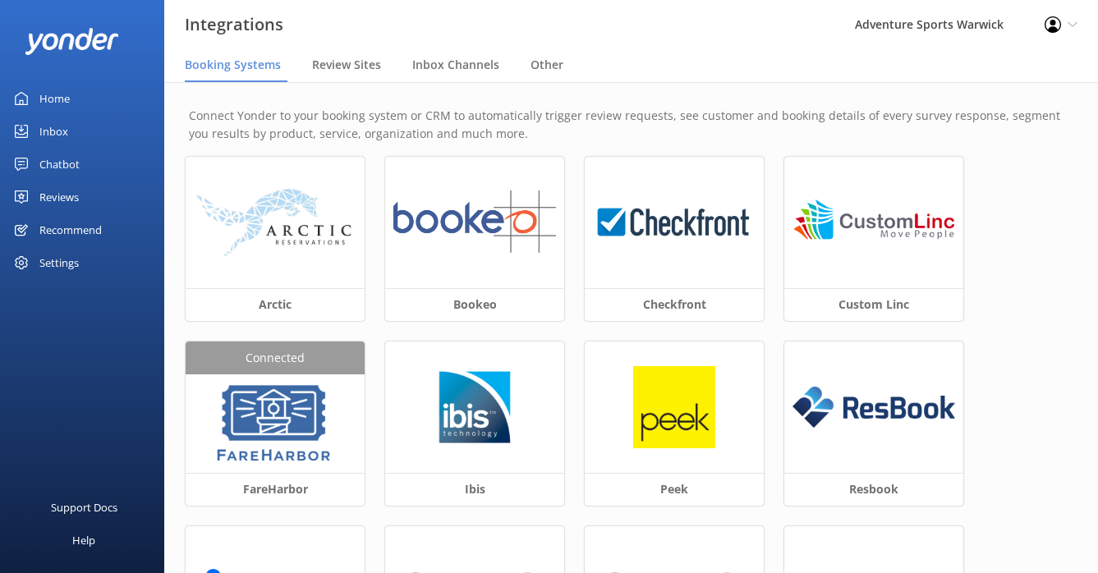
click at [48, 102] on div "Home" at bounding box center [54, 98] width 30 height 33
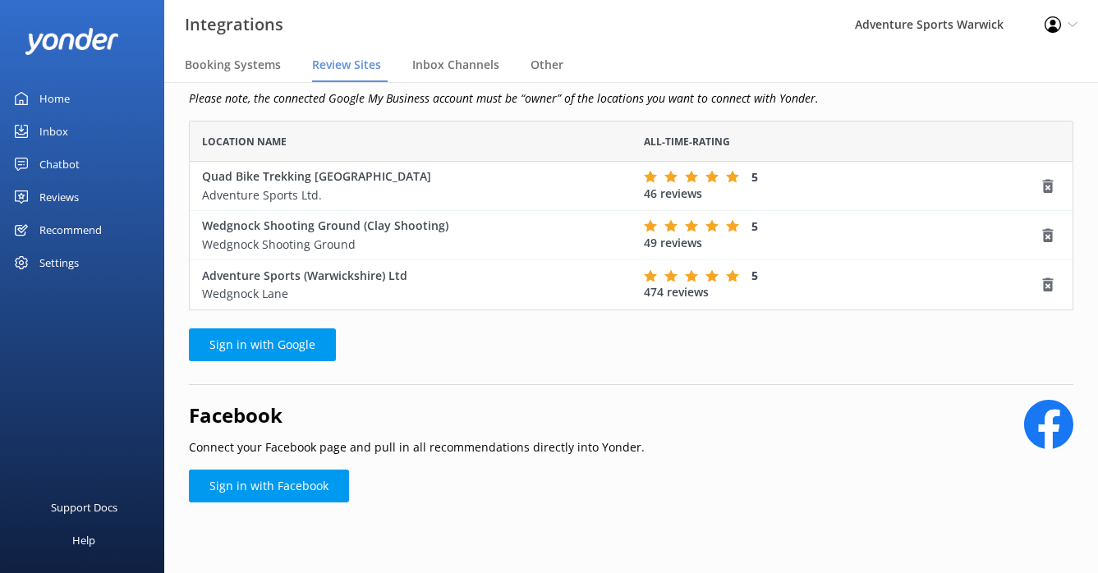
scroll to position [177, 872]
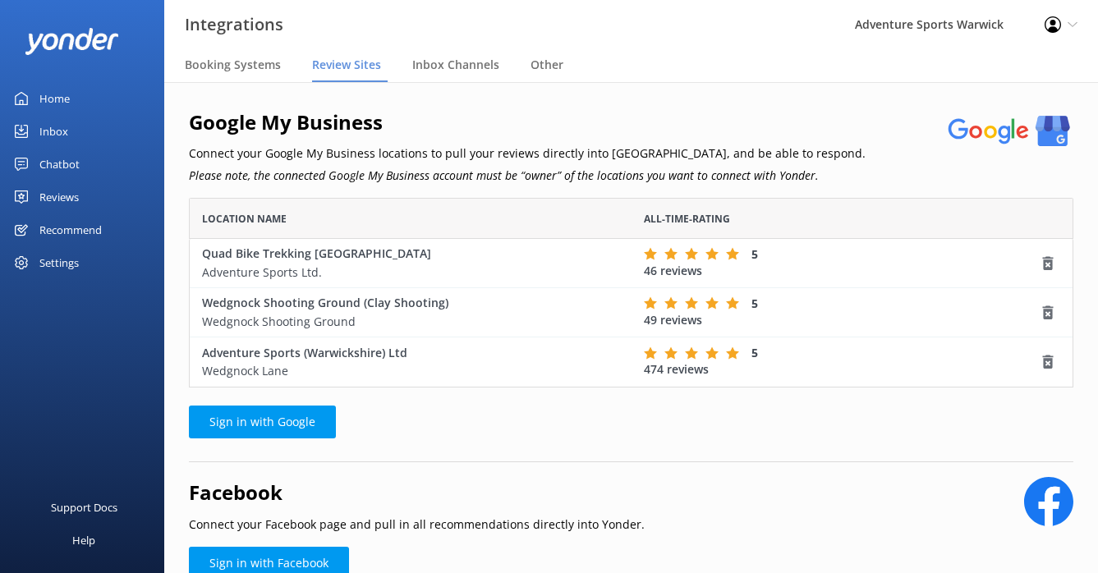
scroll to position [13, 13]
click at [44, 97] on div "Home" at bounding box center [54, 98] width 30 height 33
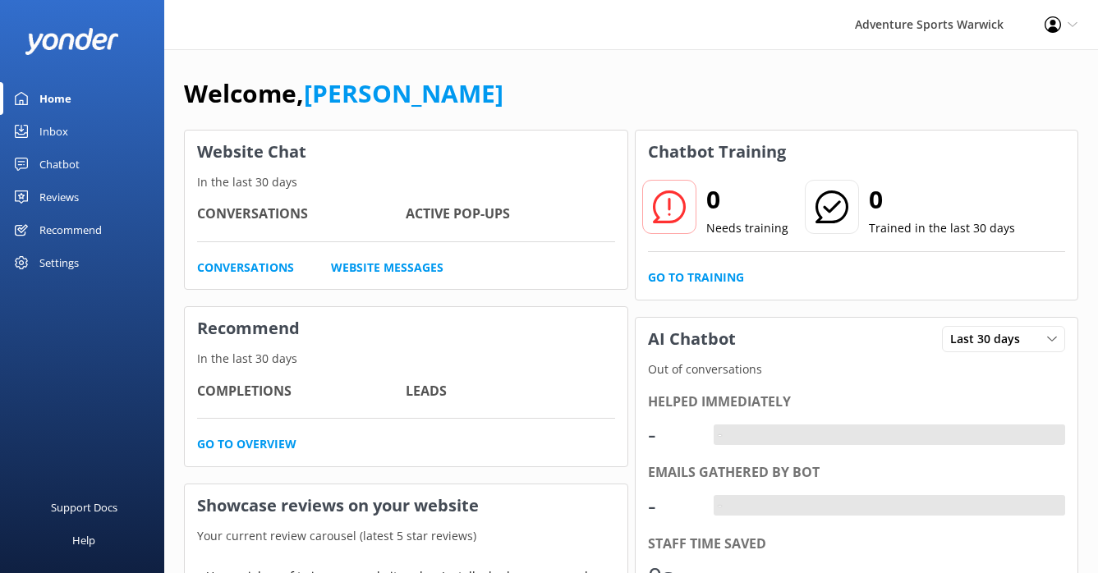
click at [44, 97] on div "Home" at bounding box center [55, 98] width 32 height 33
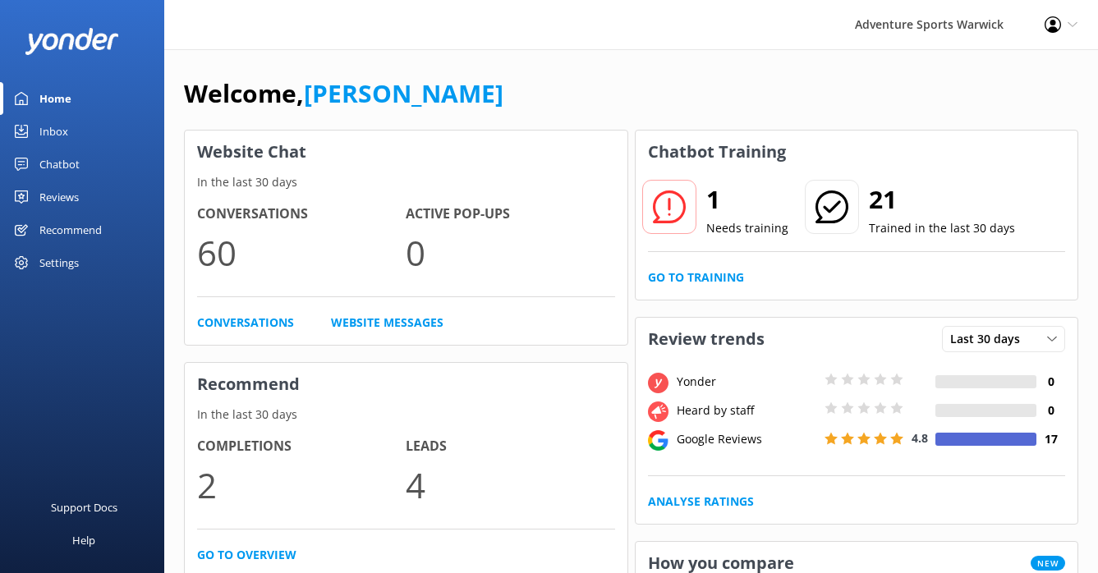
click at [48, 99] on div "Home" at bounding box center [55, 98] width 32 height 33
click at [51, 127] on div "Inbox" at bounding box center [53, 131] width 29 height 33
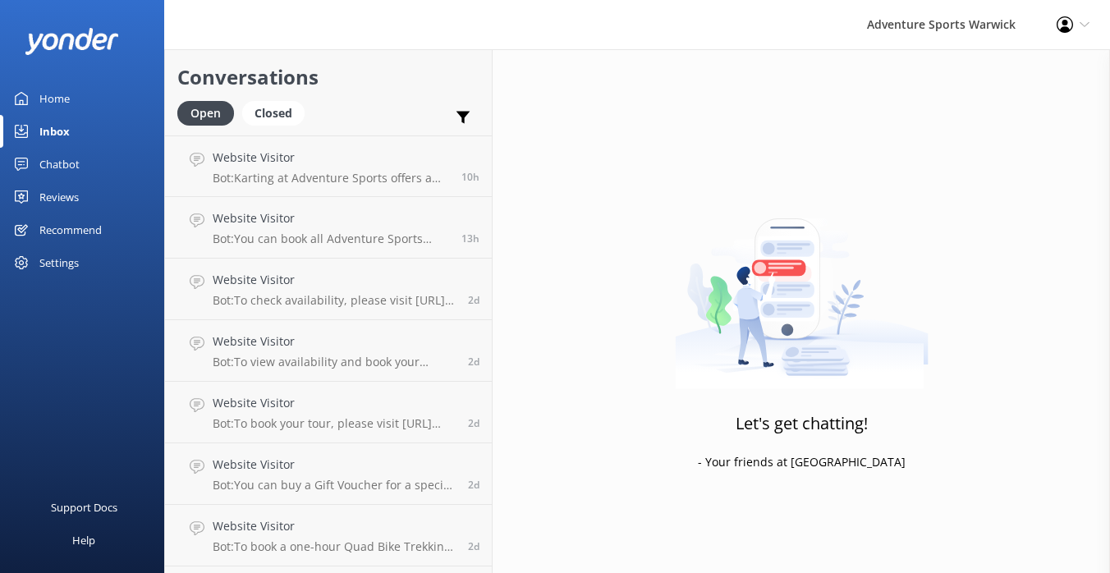
click at [58, 99] on div "Home" at bounding box center [54, 98] width 30 height 33
